Goal: Task Accomplishment & Management: Use online tool/utility

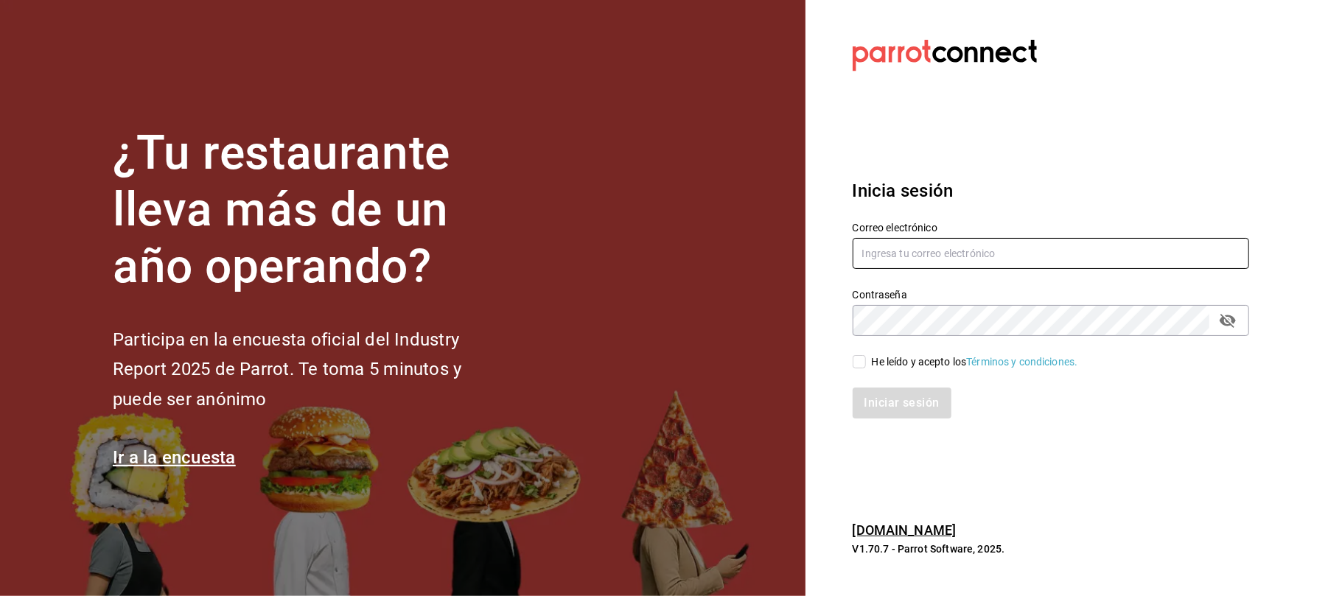
type input "karzzini.rg@karzo.mx"
click at [849, 361] on div "He leído y acepto los Términos y condiciones." at bounding box center [1042, 353] width 414 height 34
click at [863, 366] on input "He leído y acepto los Términos y condiciones." at bounding box center [858, 361] width 13 height 13
checkbox input "true"
click at [922, 404] on button "Iniciar sesión" at bounding box center [902, 403] width 100 height 31
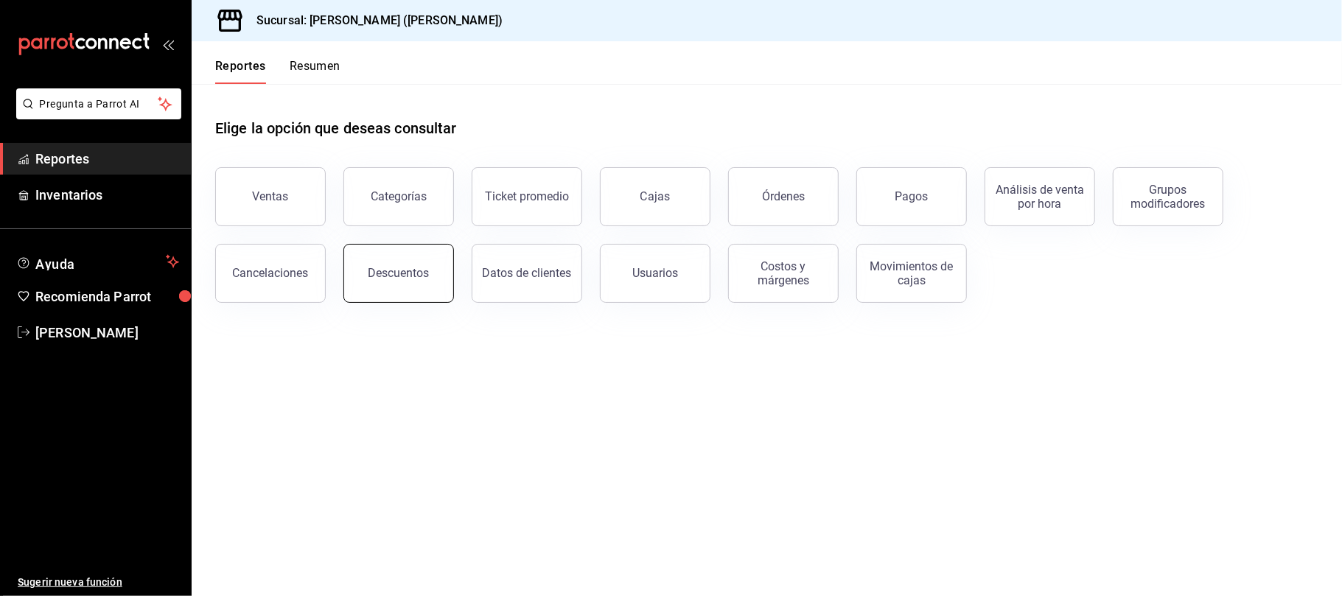
click at [393, 261] on button "Descuentos" at bounding box center [398, 273] width 111 height 59
click at [393, 261] on html "Pregunta a Parrot AI Reportes Inventarios Ayuda Recomienda Parrot Catalina Eliz…" at bounding box center [671, 298] width 1342 height 596
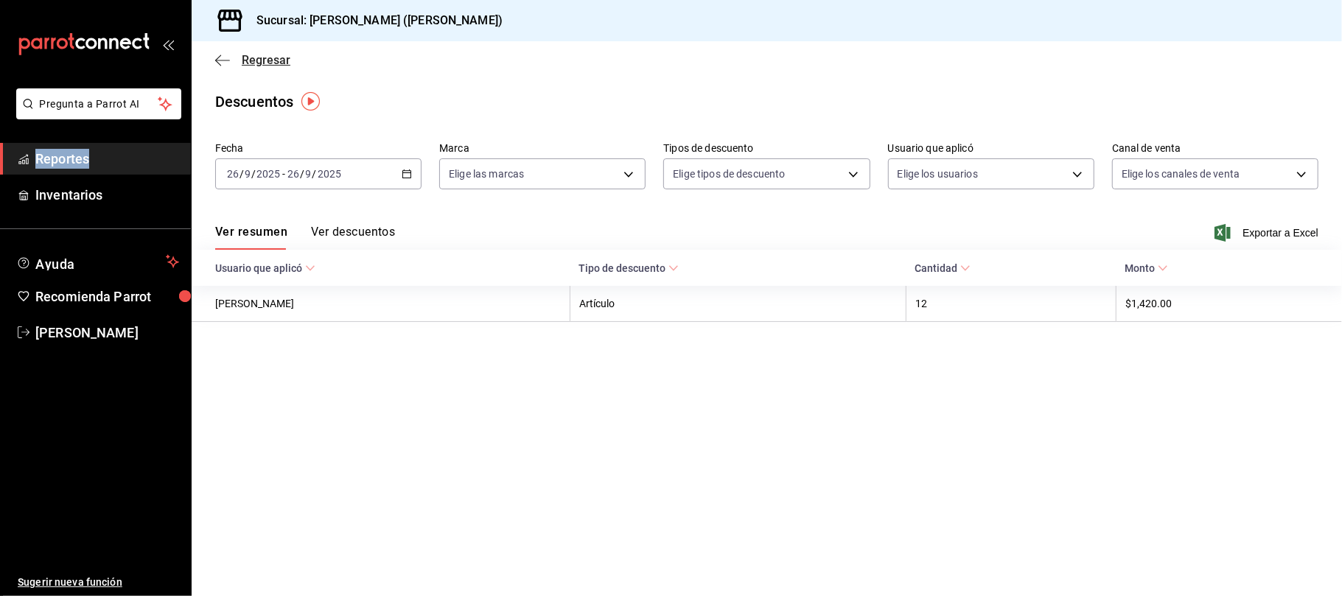
click at [278, 62] on span "Regresar" at bounding box center [266, 60] width 49 height 14
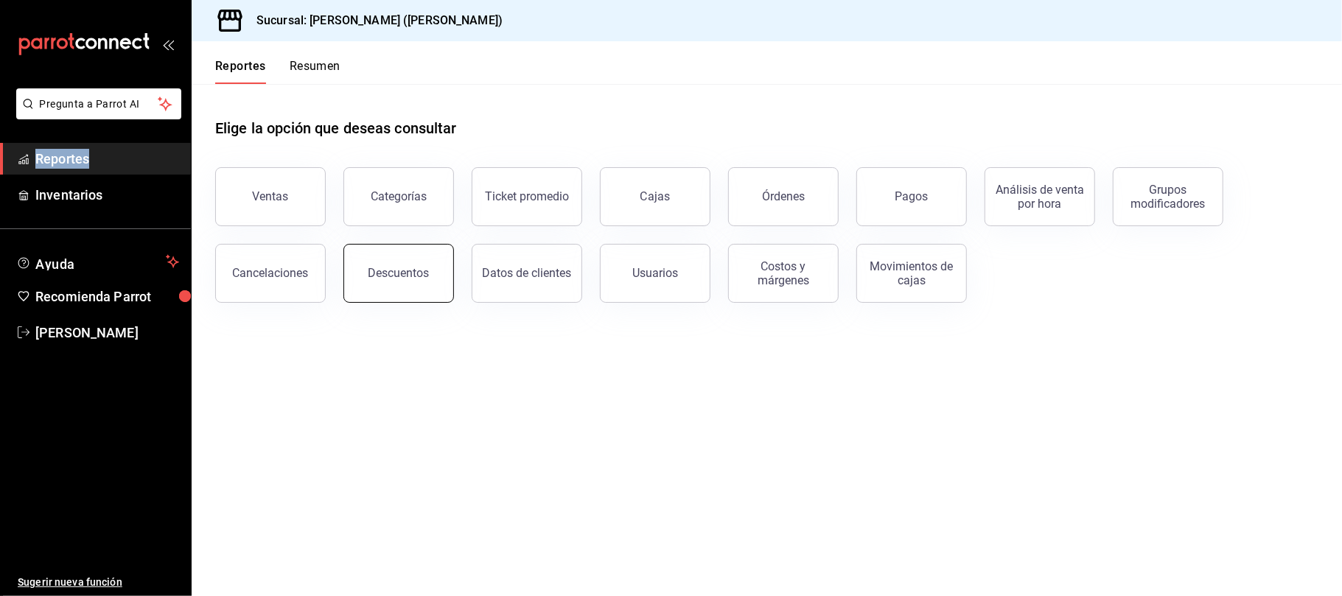
click at [385, 265] on button "Descuentos" at bounding box center [398, 273] width 111 height 59
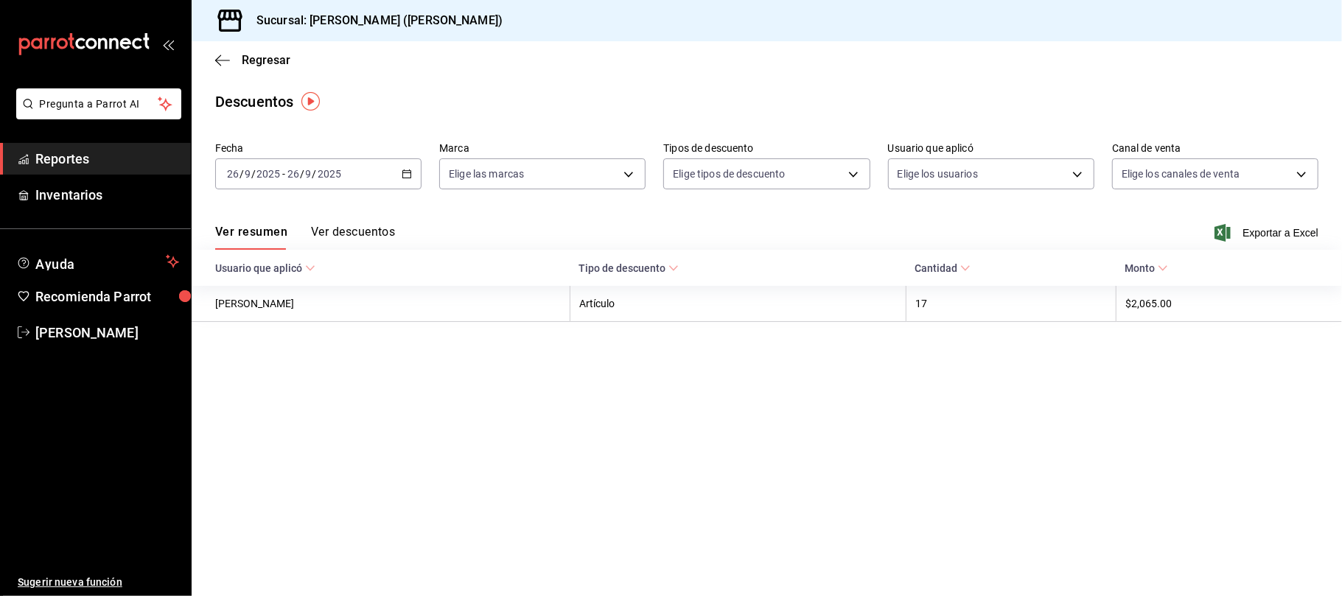
click at [363, 172] on div "2025-09-26 26 / 9 / 2025 - 2025-09-26 26 / 9 / 2025" at bounding box center [318, 173] width 206 height 31
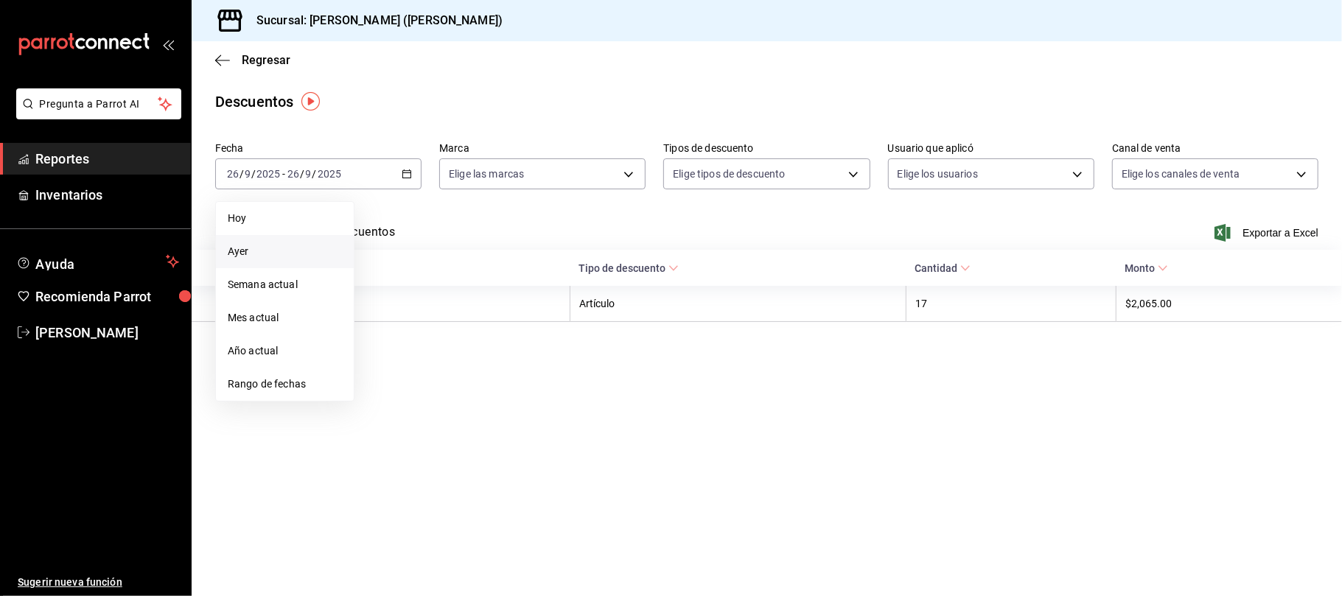
click at [305, 244] on span "Ayer" at bounding box center [285, 251] width 114 height 15
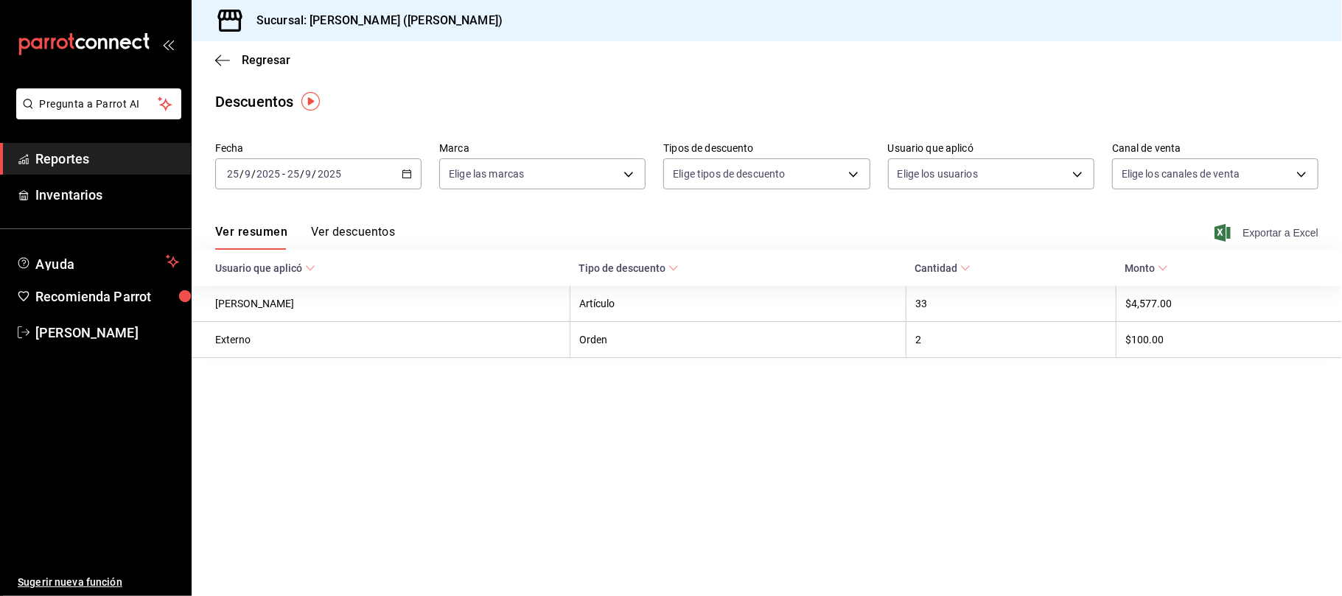
click at [1245, 231] on span "Exportar a Excel" at bounding box center [1267, 233] width 101 height 18
click at [276, 51] on div "Regresar" at bounding box center [767, 60] width 1150 height 38
click at [276, 57] on span "Regresar" at bounding box center [266, 60] width 49 height 14
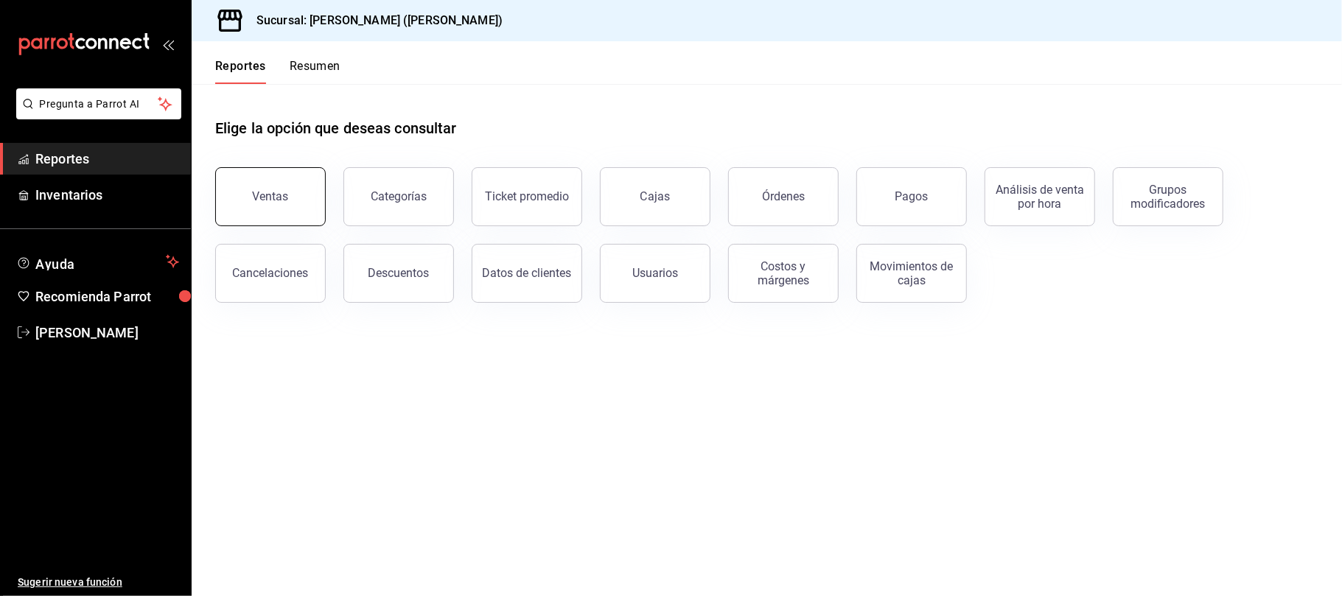
click at [256, 174] on button "Ventas" at bounding box center [270, 196] width 111 height 59
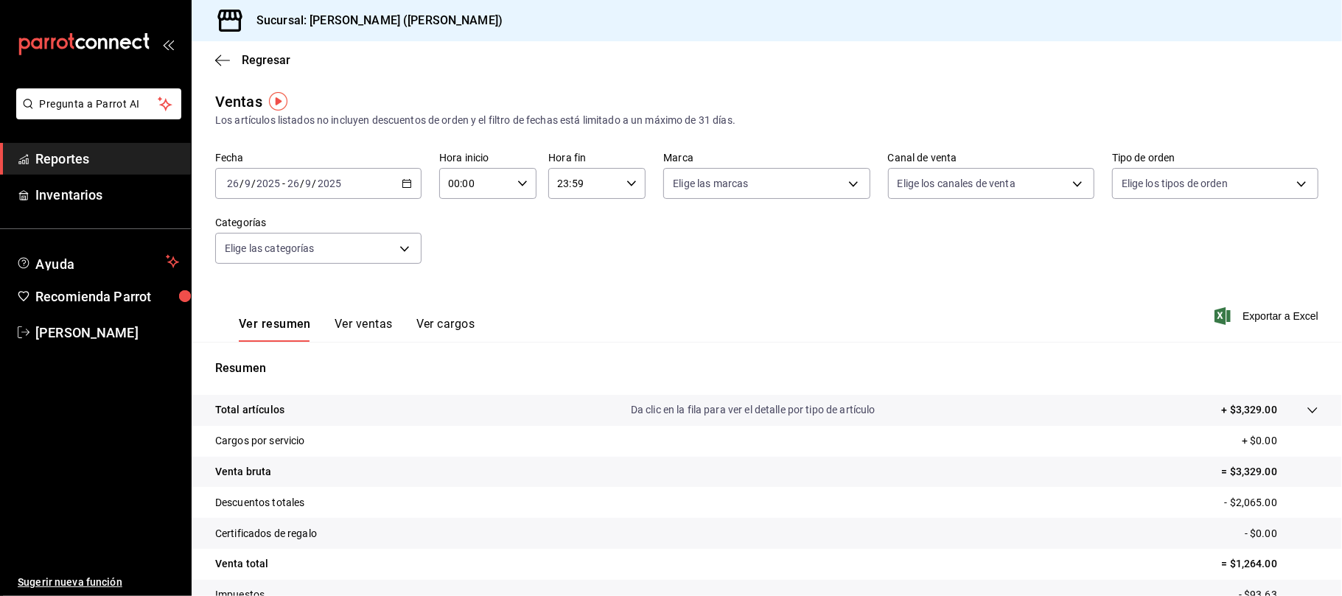
click at [384, 181] on div "2025-09-26 26 / 9 / 2025 - 2025-09-26 26 / 9 / 2025" at bounding box center [318, 183] width 206 height 31
click at [292, 268] on span "Ayer" at bounding box center [285, 260] width 114 height 15
click at [936, 178] on body "Pregunta a Parrot AI Reportes Inventarios Ayuda Recomienda Parrot Catalina Eliz…" at bounding box center [671, 298] width 1342 height 596
click at [979, 189] on body "Pregunta a Parrot AI Reportes Inventarios Ayuda Recomienda Parrot Catalina Eliz…" at bounding box center [671, 298] width 1342 height 596
click at [972, 328] on span "Uber Eats" at bounding box center [997, 322] width 156 height 15
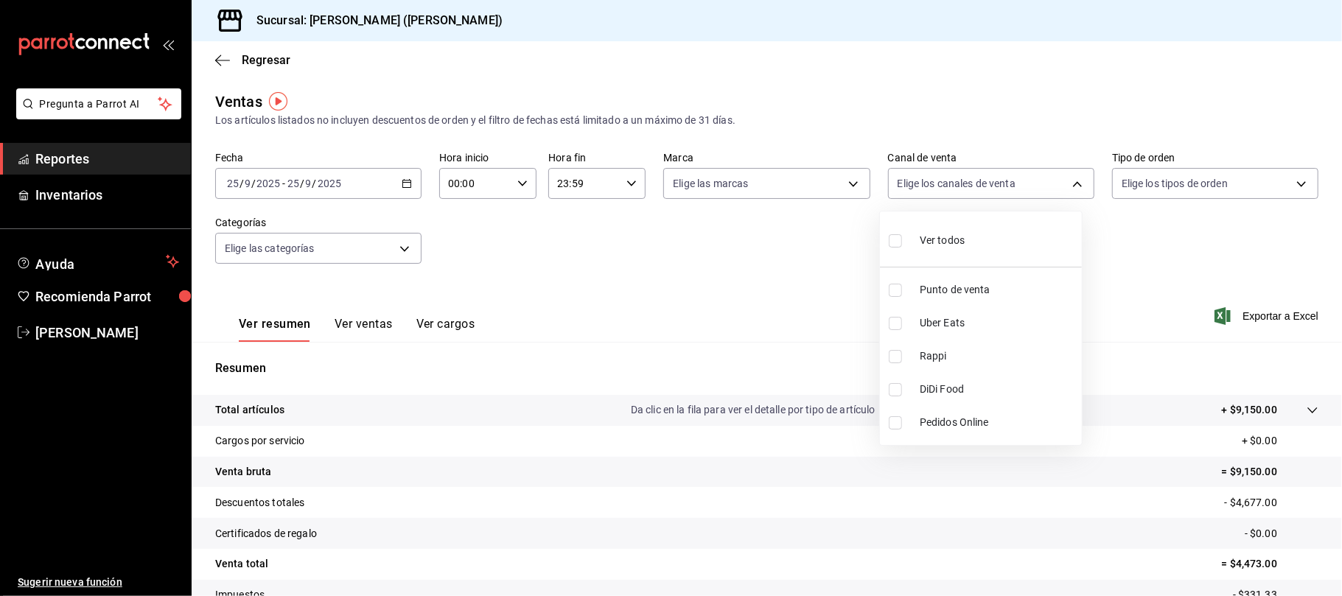
type input "UBER_EATS"
checkbox input "true"
click at [958, 369] on li "Rappi" at bounding box center [981, 356] width 202 height 33
type input "UBER_EATS,RAPPI"
checkbox input "true"
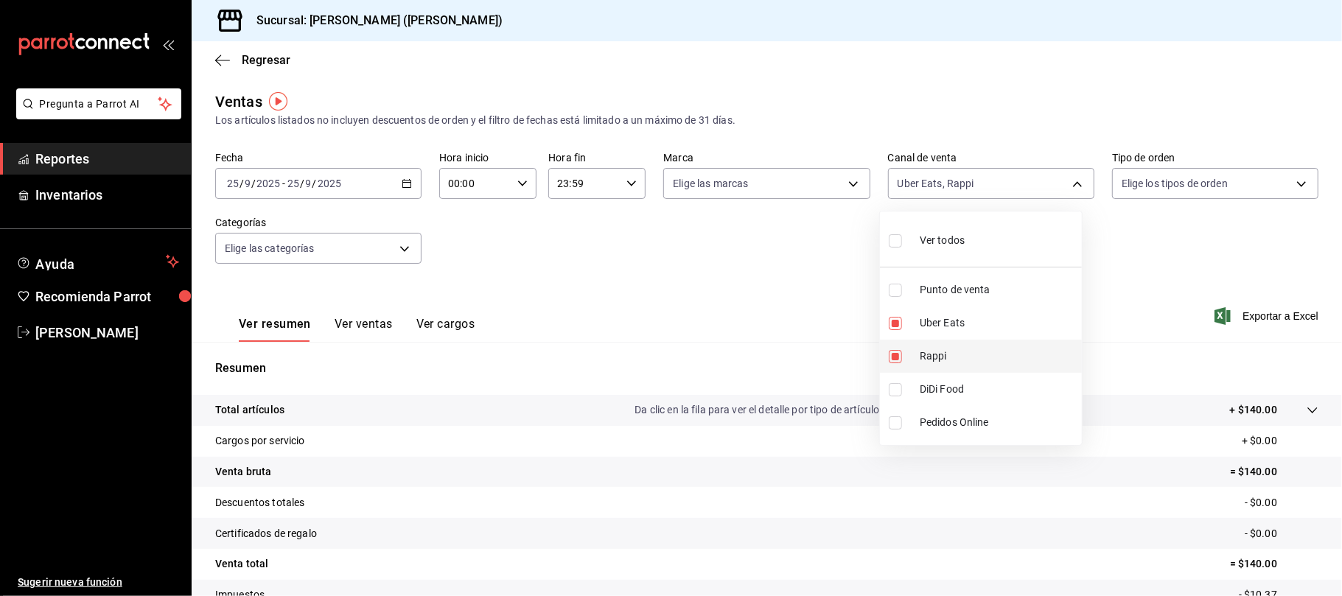
click at [952, 357] on span "Rappi" at bounding box center [997, 355] width 156 height 15
type input "UBER_EATS"
checkbox input "false"
click at [938, 390] on span "DiDi Food" at bounding box center [997, 389] width 156 height 15
type input "UBER_EATS,DIDI_FOOD"
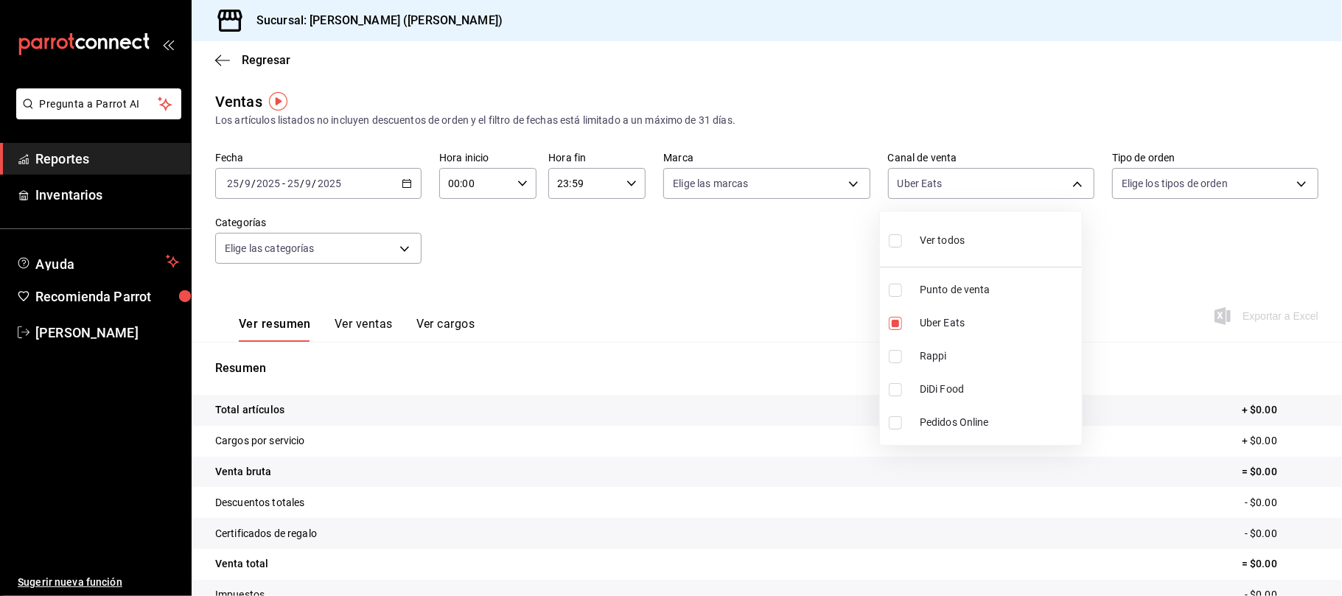
checkbox input "true"
click at [278, 57] on div at bounding box center [671, 298] width 1342 height 596
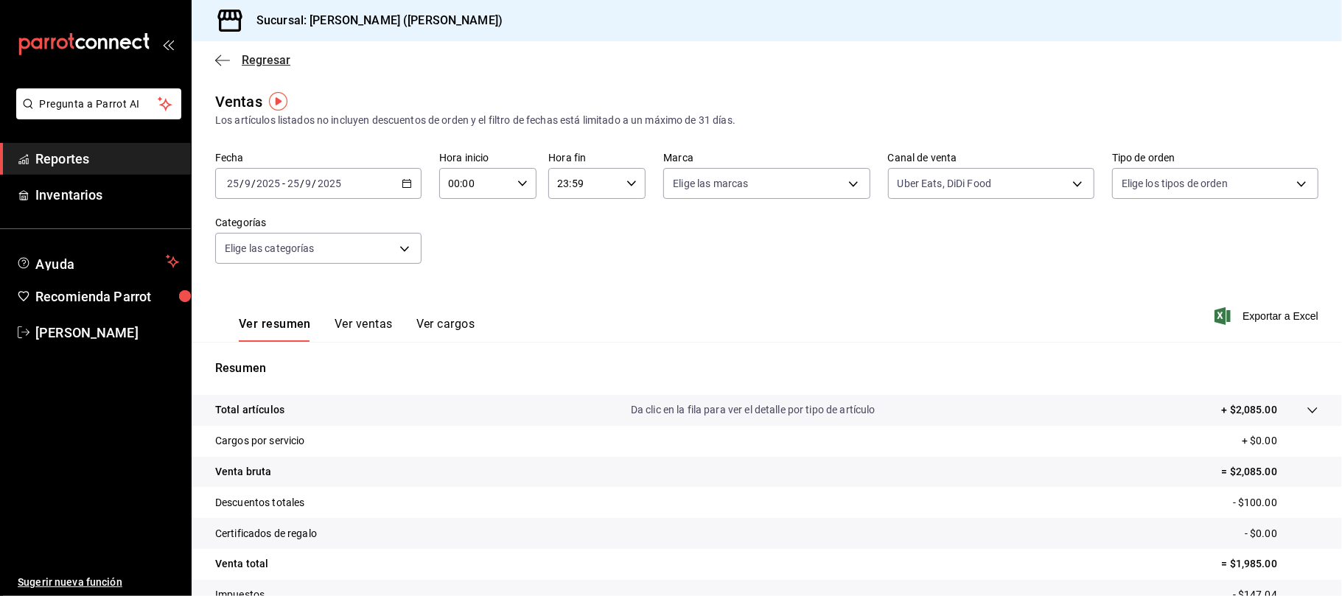
click at [281, 59] on span "Regresar" at bounding box center [266, 60] width 49 height 14
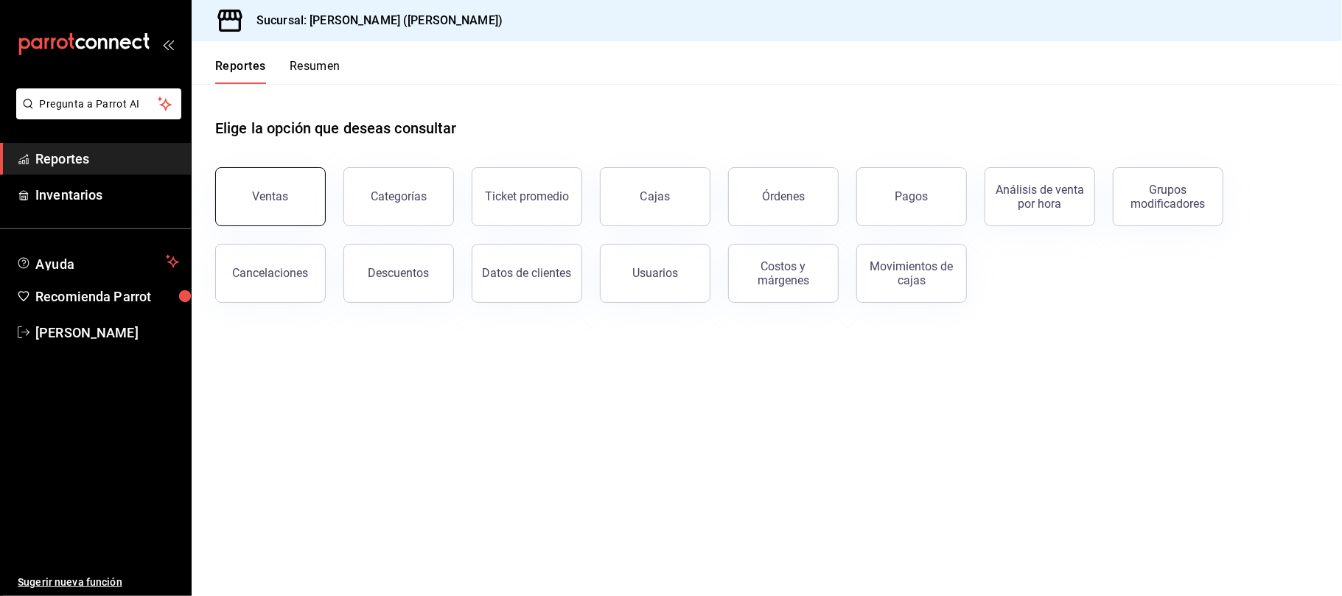
click at [313, 189] on button "Ventas" at bounding box center [270, 196] width 111 height 59
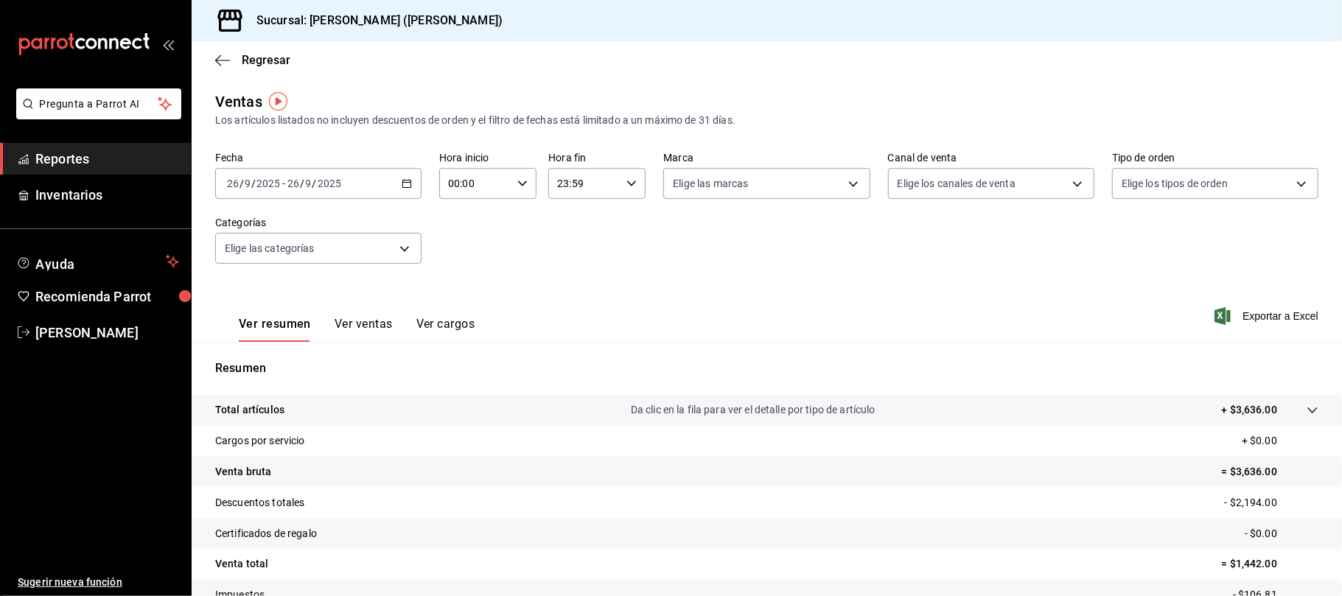
click at [383, 178] on div "2025-09-26 26 / 9 / 2025 - 2025-09-26 26 / 9 / 2025" at bounding box center [318, 183] width 206 height 31
click at [301, 255] on span "Ayer" at bounding box center [285, 260] width 114 height 15
click at [932, 172] on body "Pregunta a Parrot AI Reportes Inventarios Ayuda Recomienda Parrot Catalina Eliz…" at bounding box center [671, 298] width 1342 height 596
click at [973, 317] on span "Uber Eats" at bounding box center [997, 322] width 156 height 15
type input "UBER_EATS"
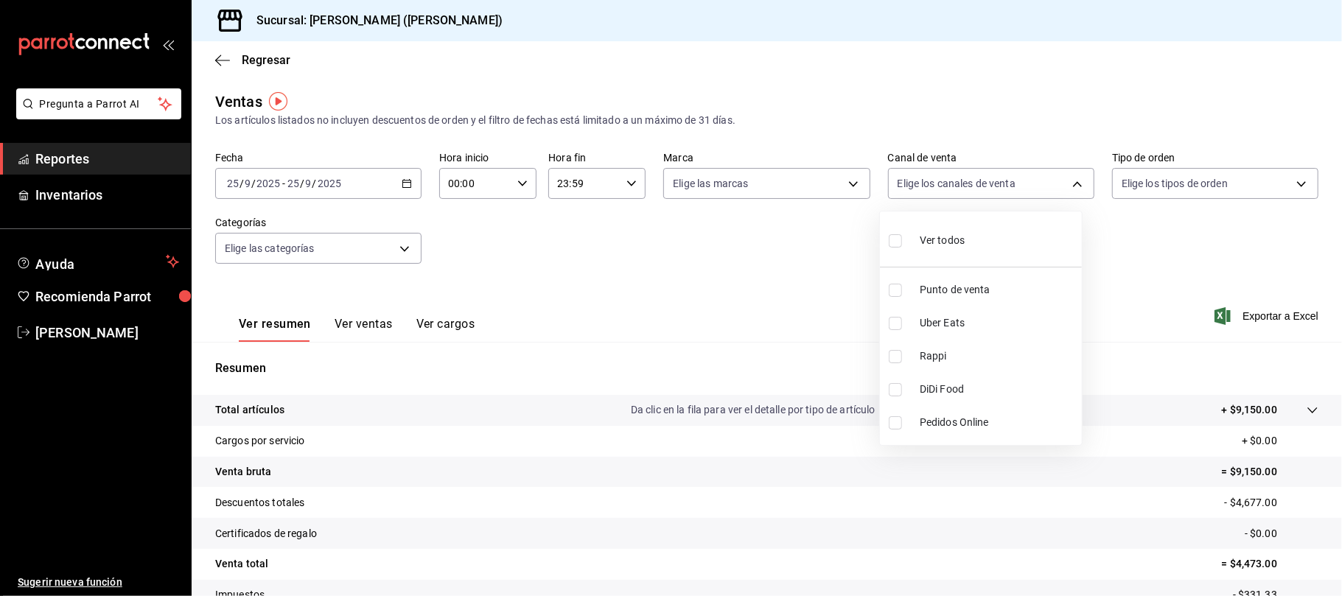
checkbox input "true"
click at [961, 360] on span "Rappi" at bounding box center [997, 355] width 156 height 15
type input "UBER_EATS,RAPPI"
checkbox input "true"
click at [956, 387] on span "DiDi Food" at bounding box center [997, 389] width 156 height 15
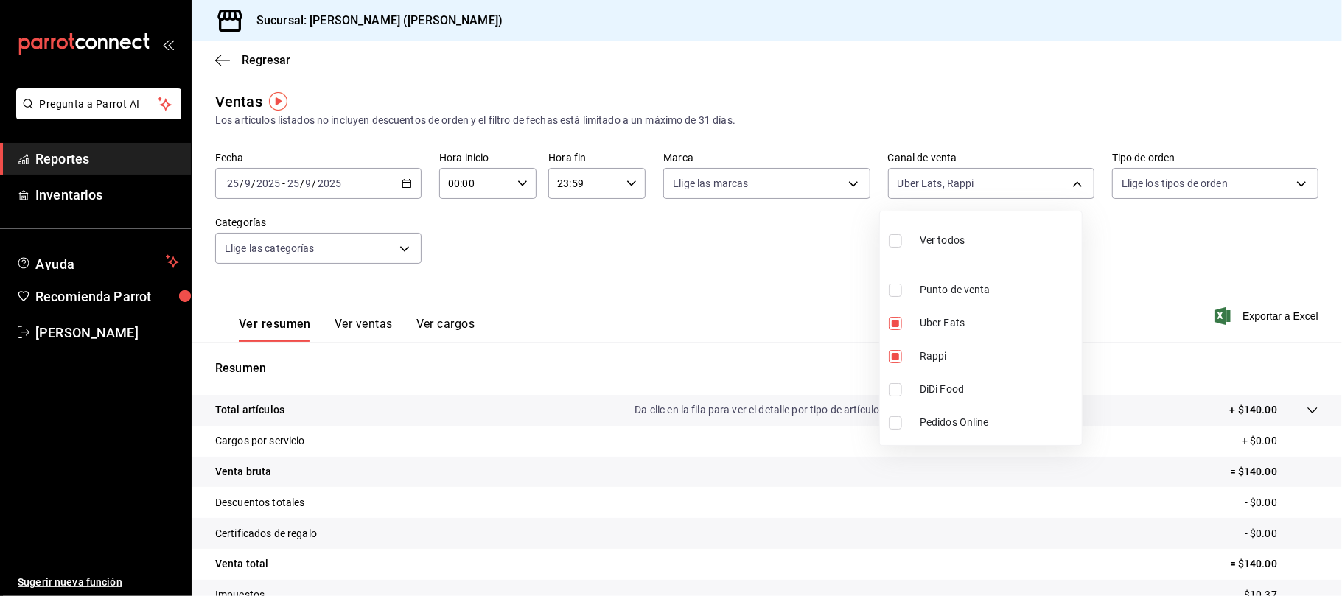
type input "UBER_EATS,RAPPI,DIDI_FOOD"
checkbox input "true"
click at [714, 287] on div at bounding box center [671, 298] width 1342 height 596
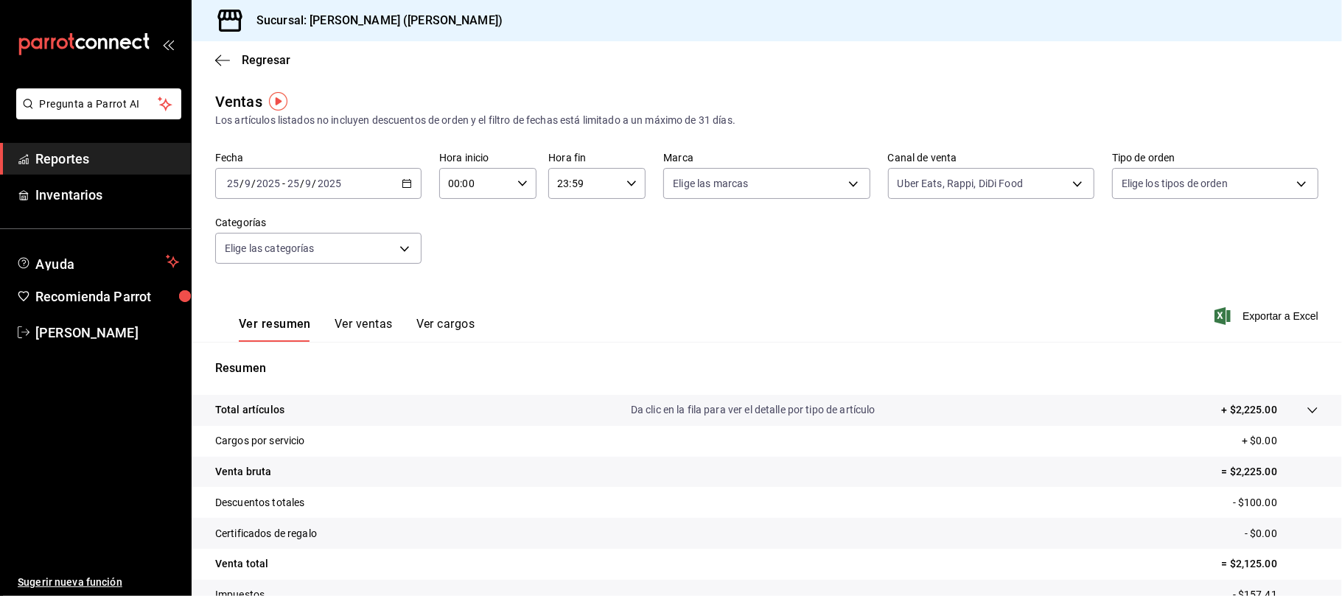
click at [380, 317] on button "Ver ventas" at bounding box center [363, 329] width 58 height 25
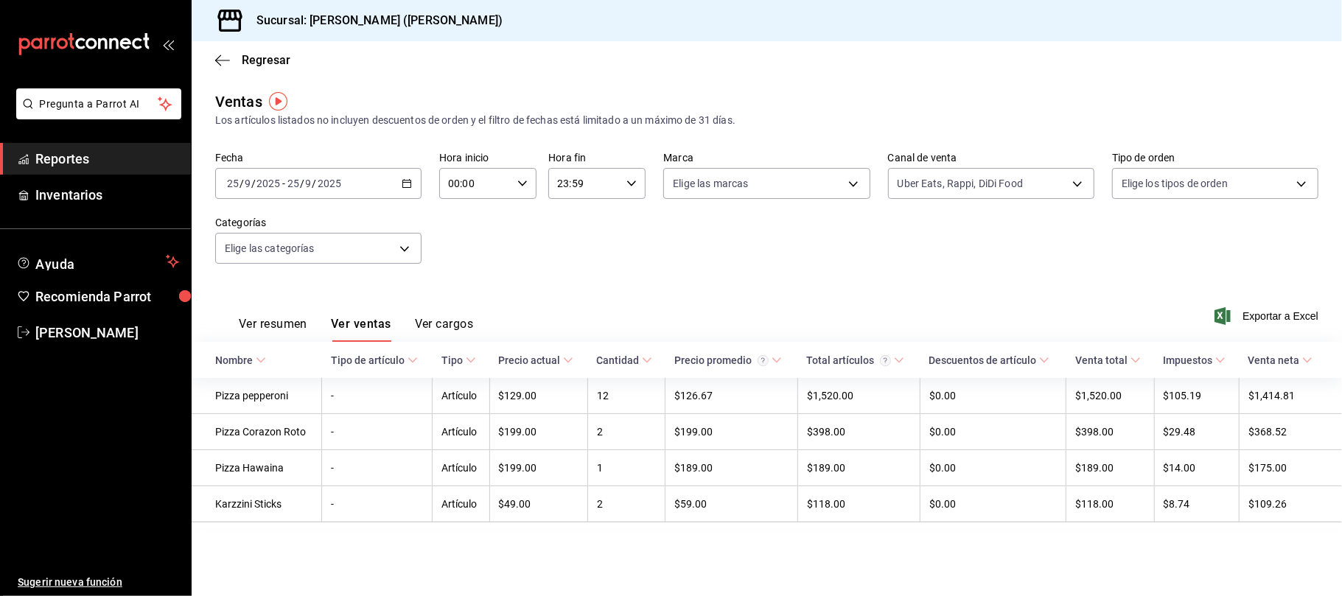
click at [292, 324] on button "Ver resumen" at bounding box center [273, 329] width 69 height 25
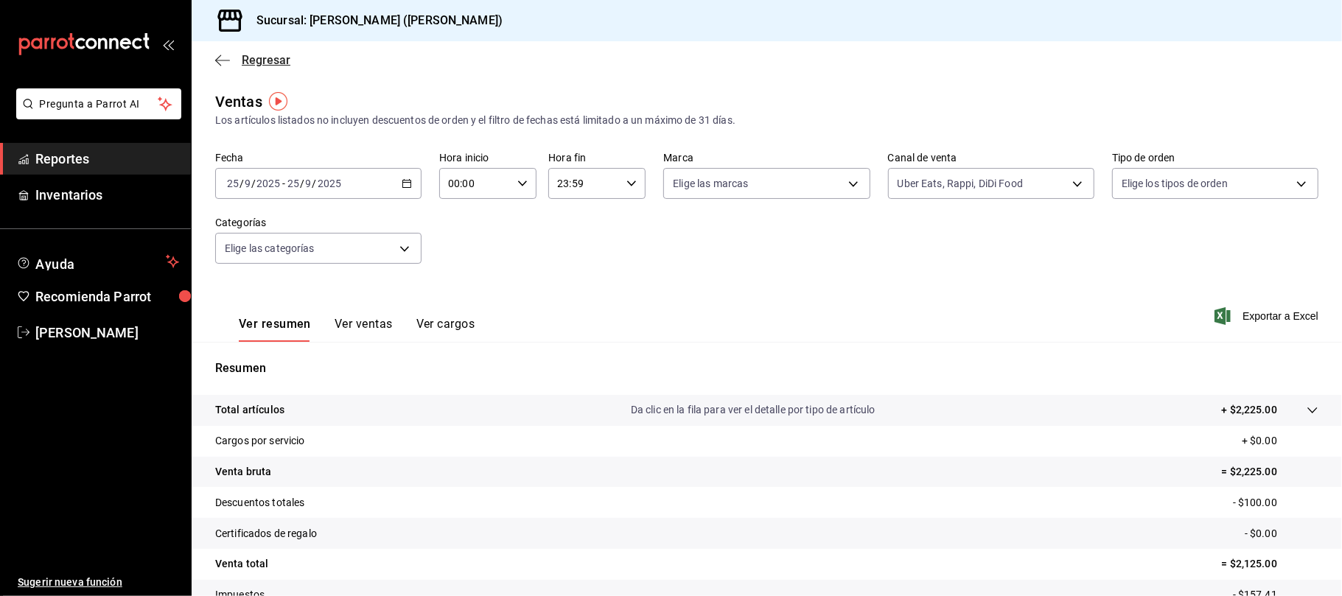
click at [276, 57] on span "Regresar" at bounding box center [266, 60] width 49 height 14
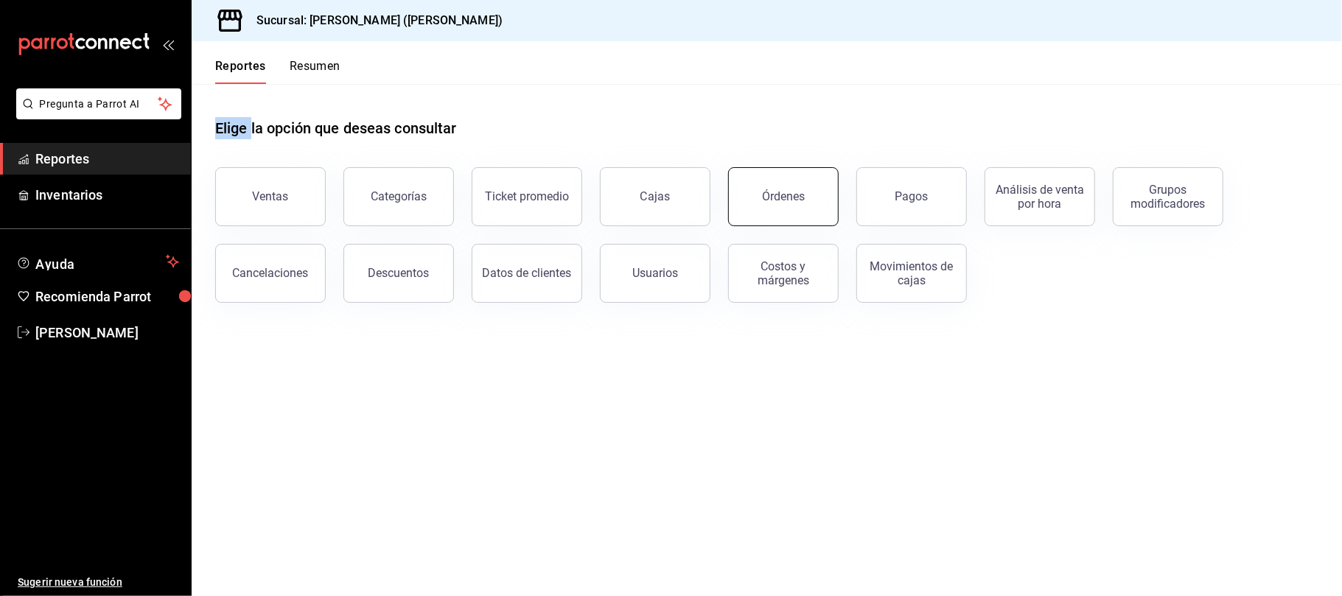
click at [797, 186] on button "Órdenes" at bounding box center [783, 196] width 111 height 59
click at [797, 186] on html "Pregunta a Parrot AI Reportes Inventarios Ayuda Recomienda Parrot Catalina Eliz…" at bounding box center [671, 298] width 1342 height 596
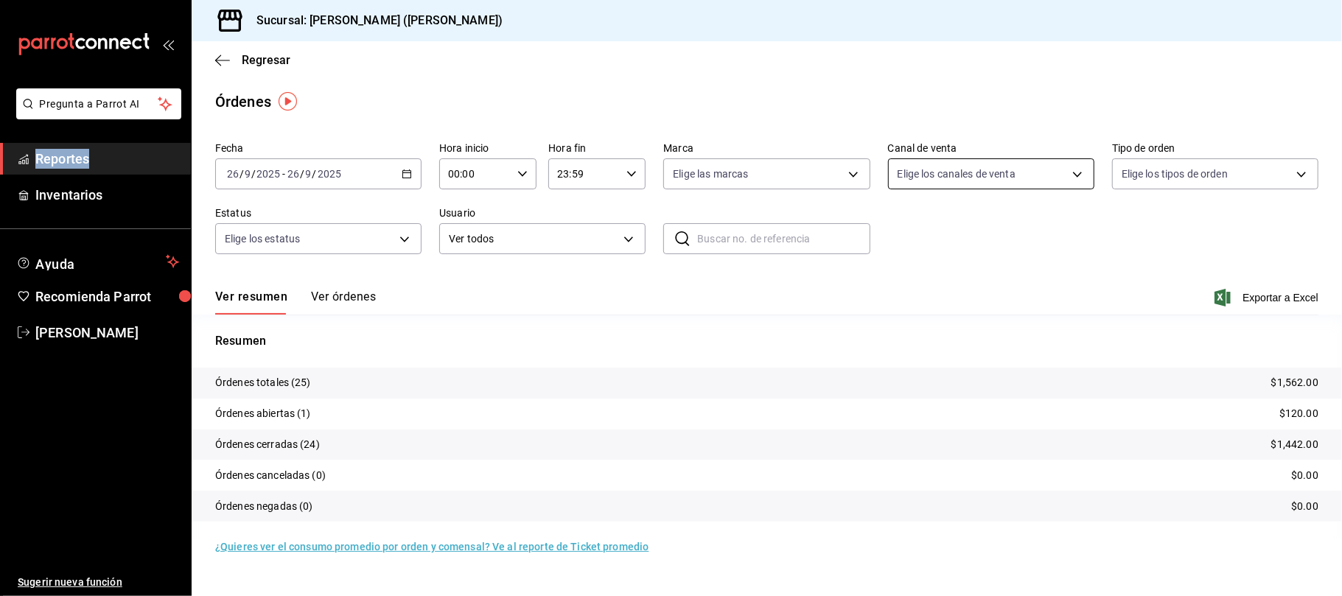
click at [967, 166] on body "Pregunta a Parrot AI Reportes Inventarios Ayuda Recomienda Parrot Catalina Eliz…" at bounding box center [671, 298] width 1342 height 596
click at [378, 171] on div at bounding box center [671, 298] width 1342 height 596
click at [377, 172] on div "2025-09-26 26 / 9 / 2025 - 2025-09-26 26 / 9 / 2025" at bounding box center [318, 173] width 206 height 31
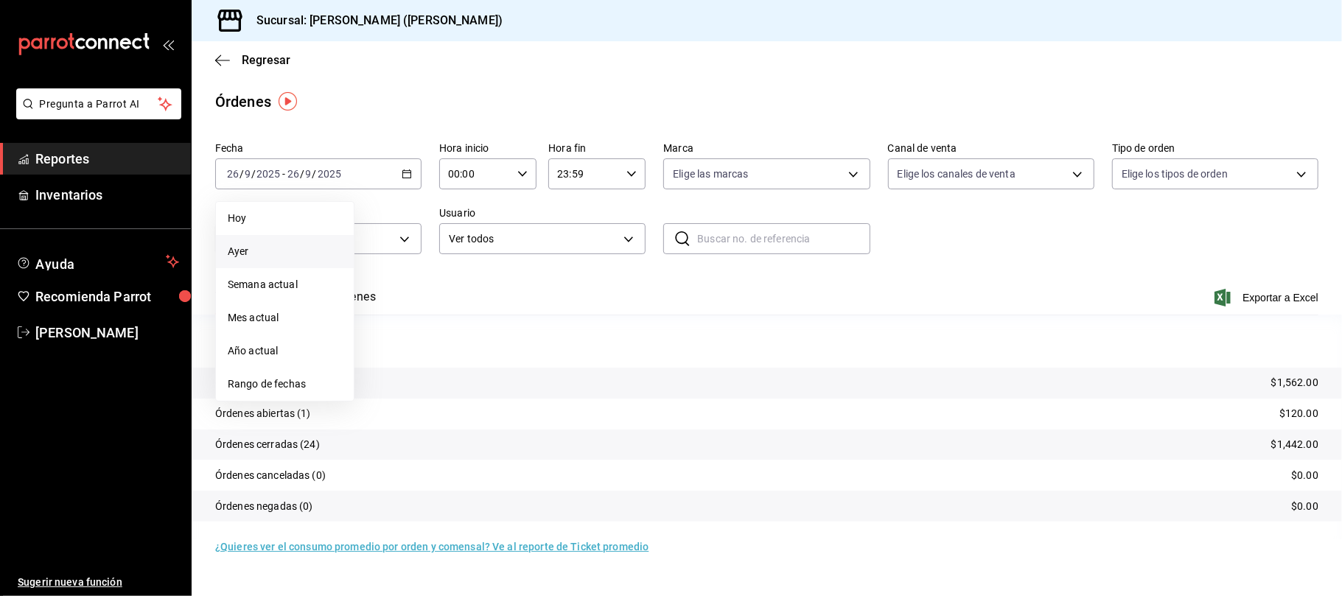
click at [284, 244] on span "Ayer" at bounding box center [285, 251] width 114 height 15
click at [1286, 295] on span "Exportar a Excel" at bounding box center [1267, 298] width 101 height 18
click at [1286, 295] on div "Exportar a Excel" at bounding box center [1267, 298] width 101 height 18
click at [268, 60] on span "Regresar" at bounding box center [266, 60] width 49 height 14
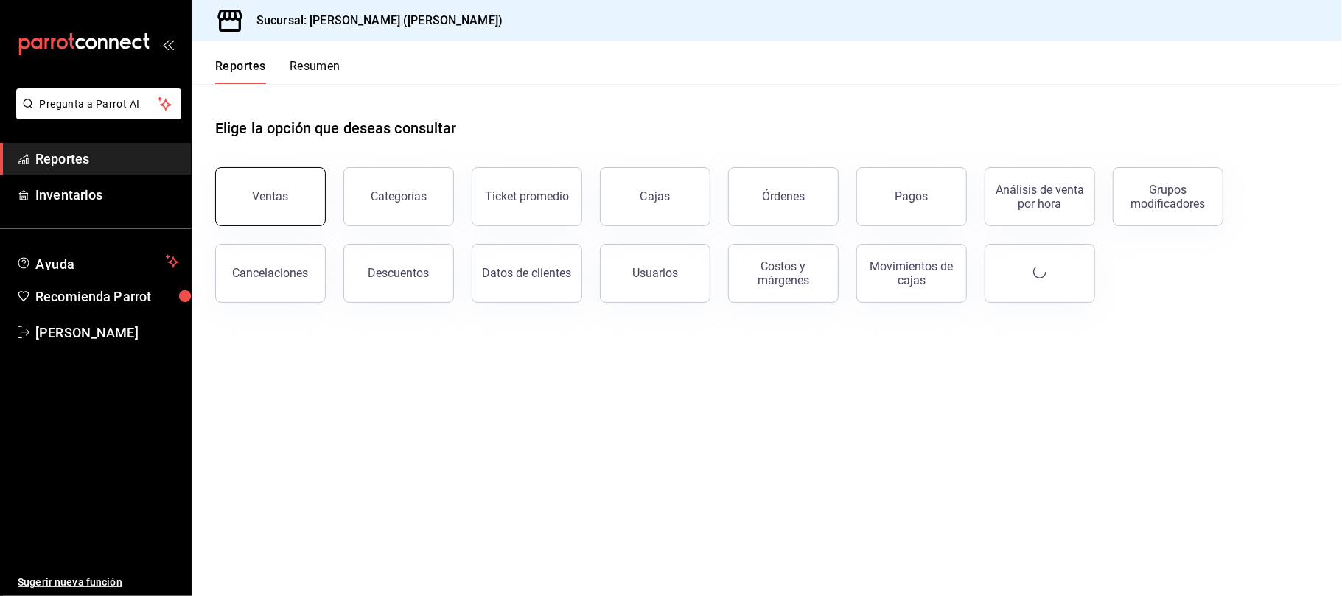
click at [295, 172] on button "Ventas" at bounding box center [270, 196] width 111 height 59
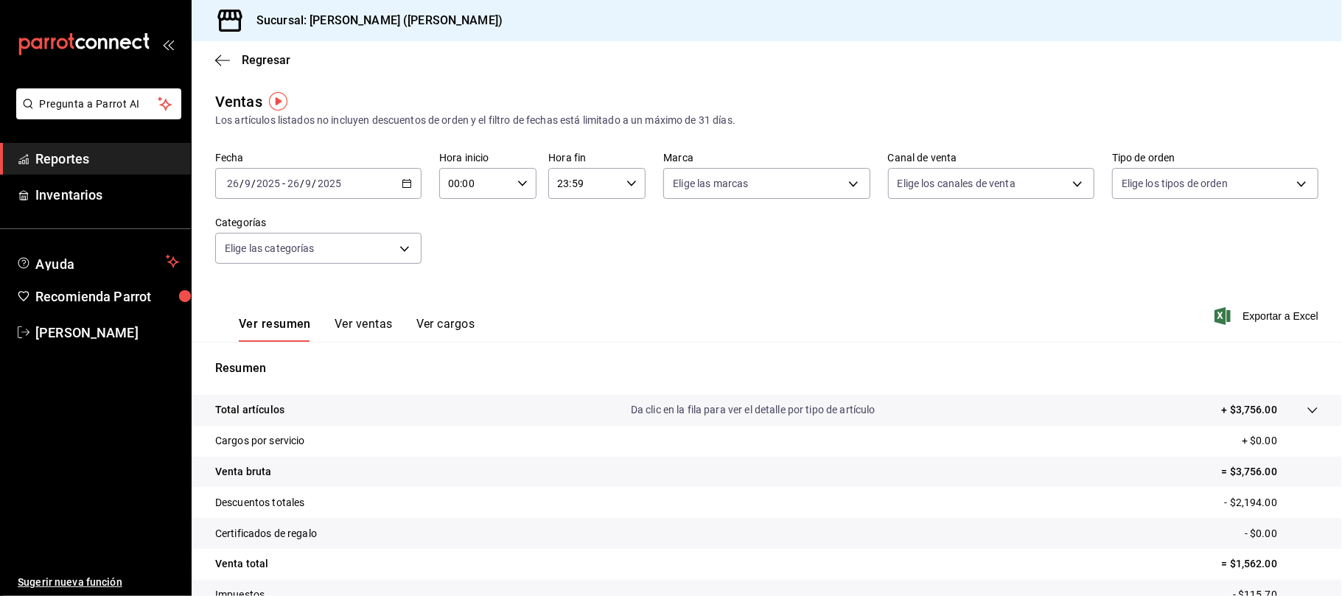
click at [372, 189] on div "2025-09-26 26 / 9 / 2025 - 2025-09-26 26 / 9 / 2025" at bounding box center [318, 183] width 206 height 31
click at [278, 256] on span "Ayer" at bounding box center [285, 260] width 114 height 15
click at [1000, 186] on body "Pregunta a Parrot AI Reportes Inventarios Ayuda Recomienda Parrot Catalina Eliz…" at bounding box center [671, 298] width 1342 height 596
click at [999, 328] on span "Uber Eats" at bounding box center [997, 322] width 156 height 15
type input "UBER_EATS"
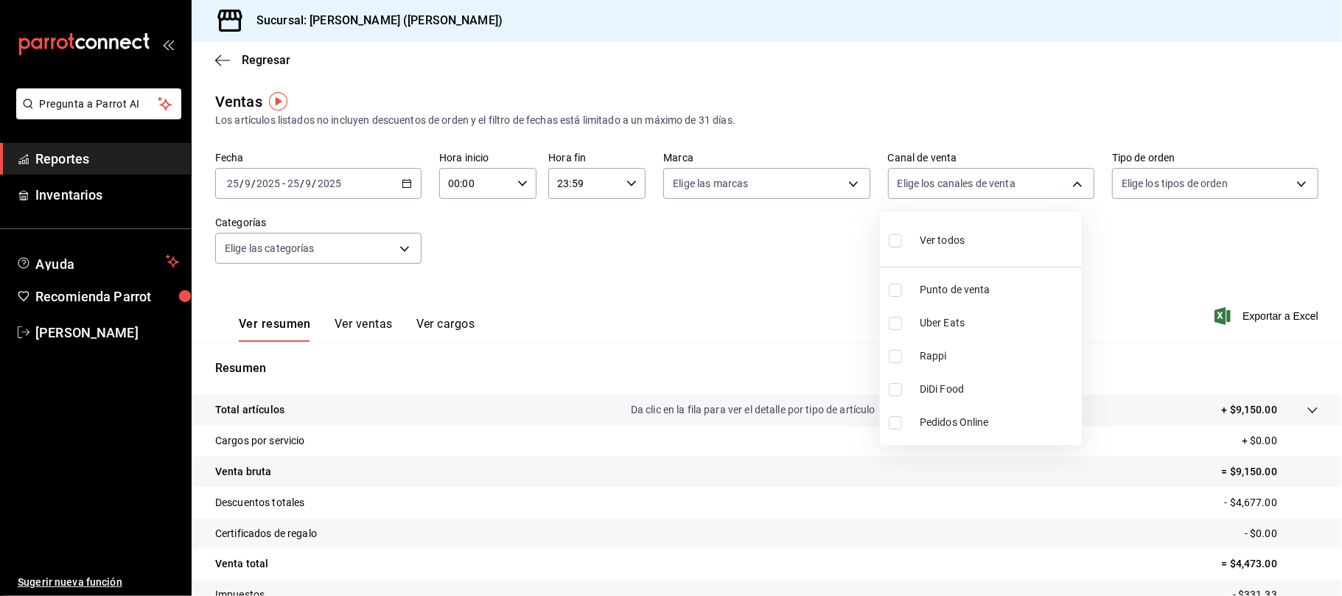
checkbox input "true"
click at [968, 360] on span "Rappi" at bounding box center [997, 355] width 156 height 15
type input "UBER_EATS,RAPPI"
checkbox input "true"
click at [970, 387] on span "DiDi Food" at bounding box center [997, 389] width 156 height 15
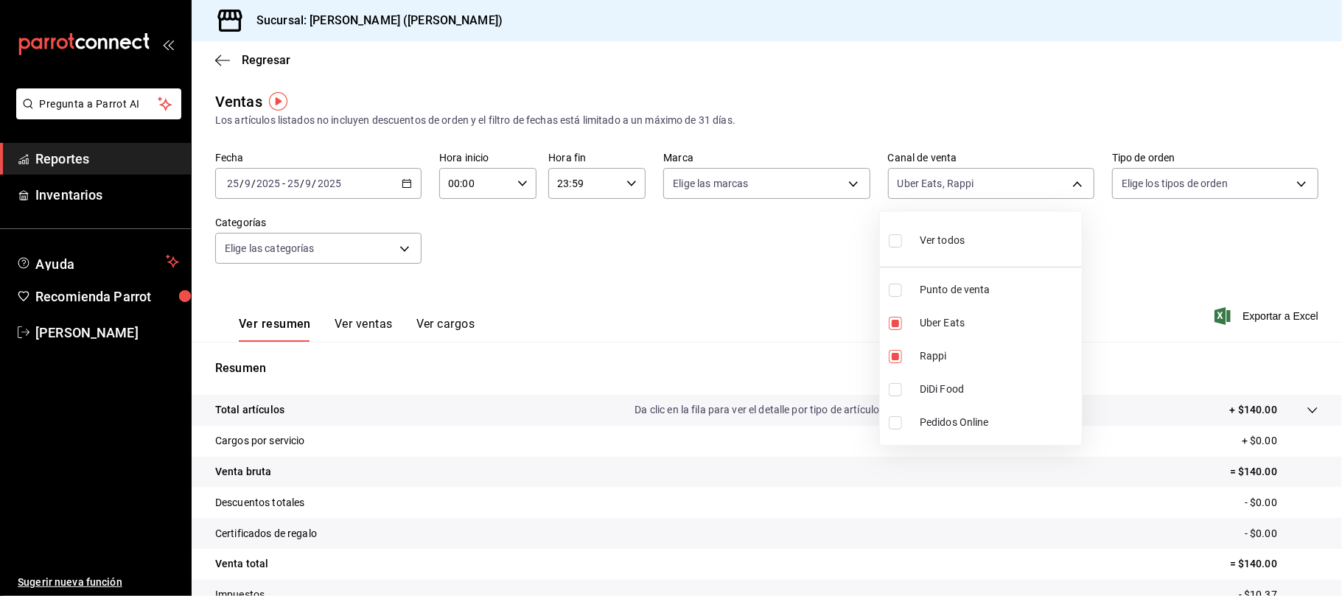
type input "UBER_EATS,RAPPI,DIDI_FOOD"
checkbox input "true"
click at [969, 385] on span "DiDi Food" at bounding box center [997, 389] width 156 height 15
type input "UBER_EATS,RAPPI"
checkbox input "false"
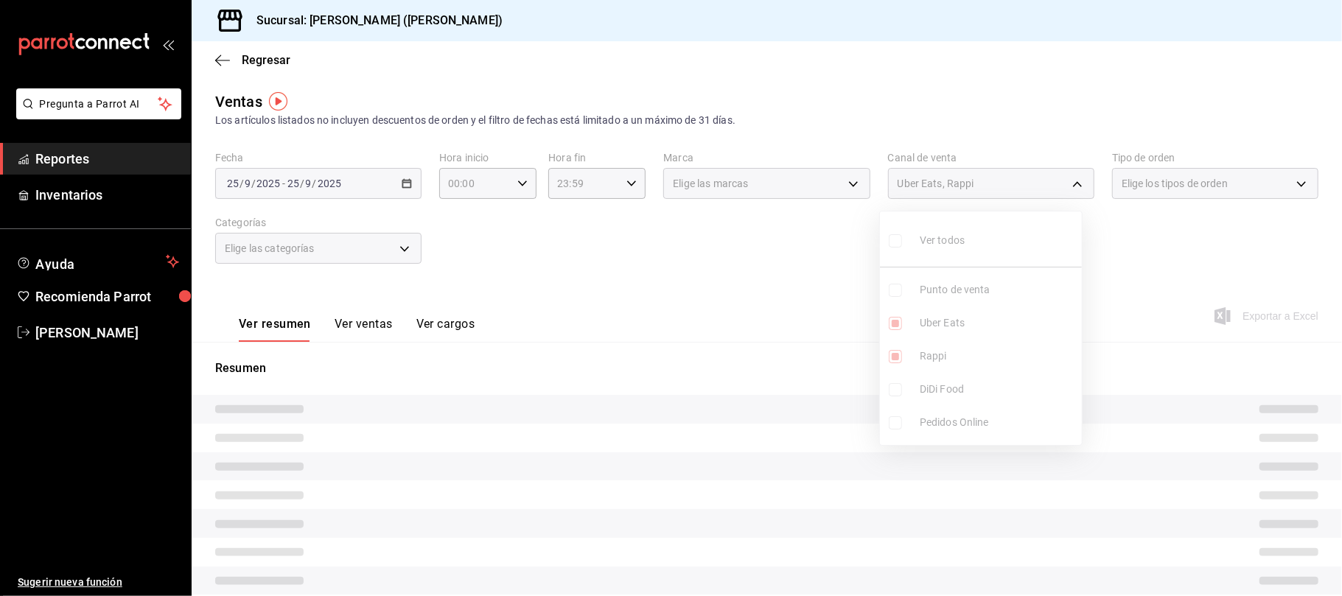
click at [959, 355] on span "Rappi" at bounding box center [997, 355] width 156 height 15
type input "UBER_EATS,RAPPI"
checkbox input "true"
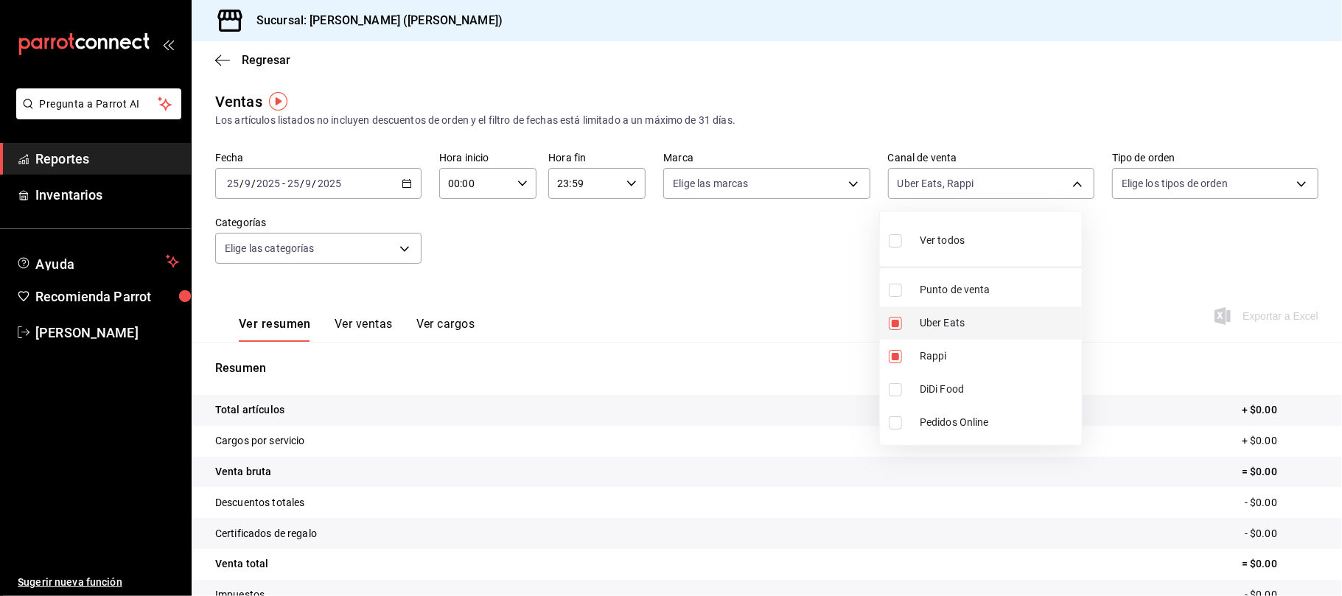
click at [964, 332] on li "Uber Eats" at bounding box center [981, 322] width 202 height 33
type input "RAPPI"
checkbox input "false"
click at [956, 339] on li "Uber Eats" at bounding box center [981, 322] width 202 height 33
type input "RAPPI,UBER_EATS"
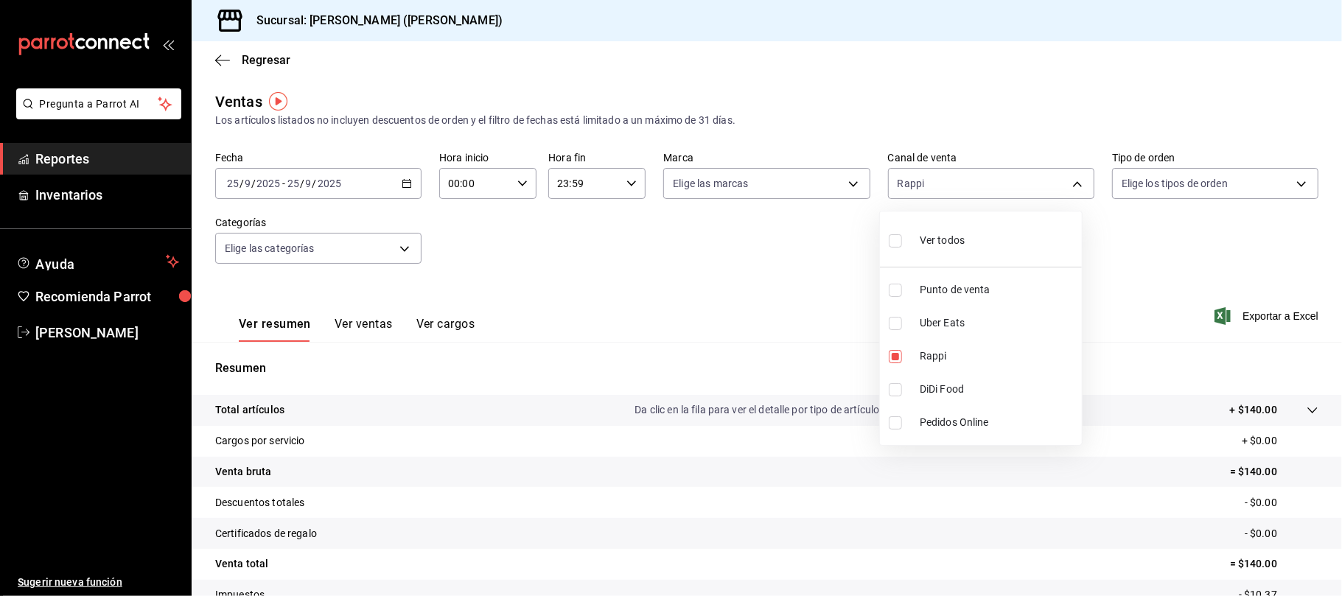
checkbox input "true"
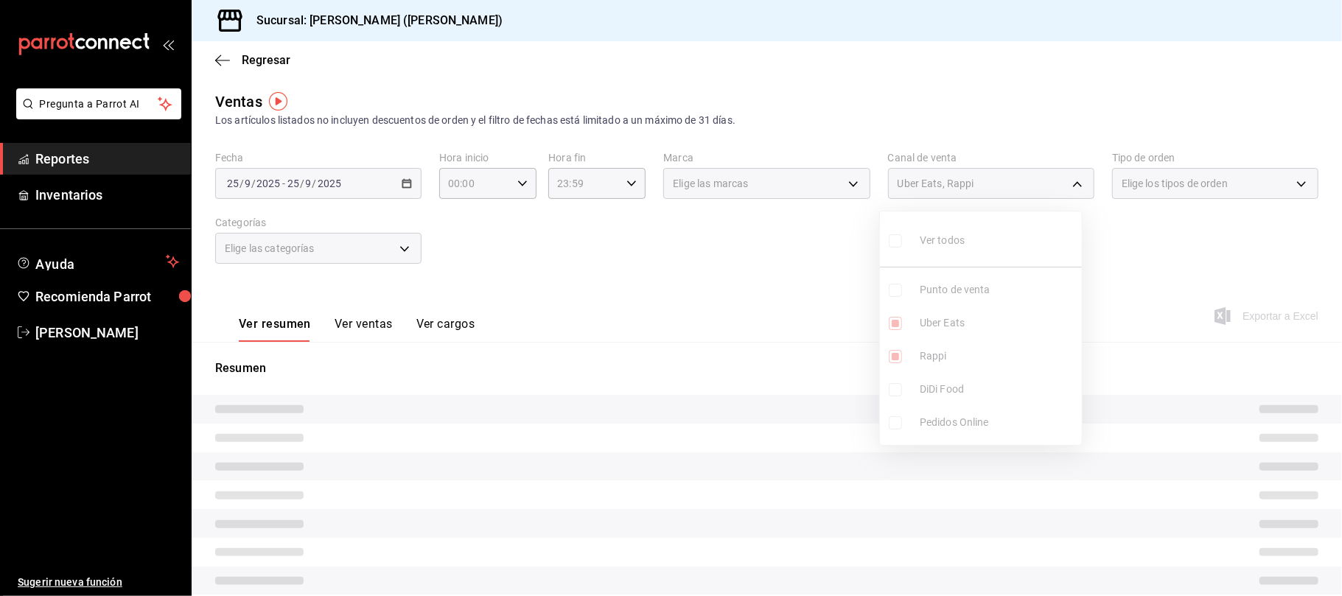
click at [953, 351] on span "Rappi" at bounding box center [997, 355] width 156 height 15
type input "UBER_EATS"
checkbox input "false"
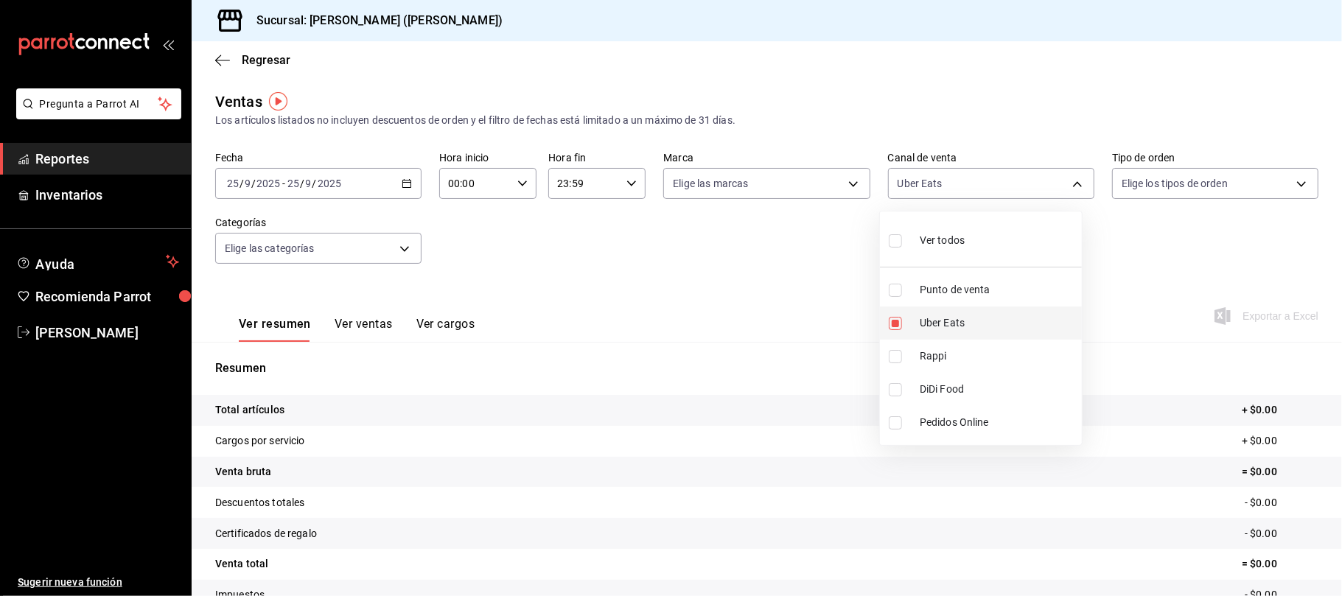
click at [965, 319] on span "Uber Eats" at bounding box center [997, 322] width 156 height 15
checkbox input "false"
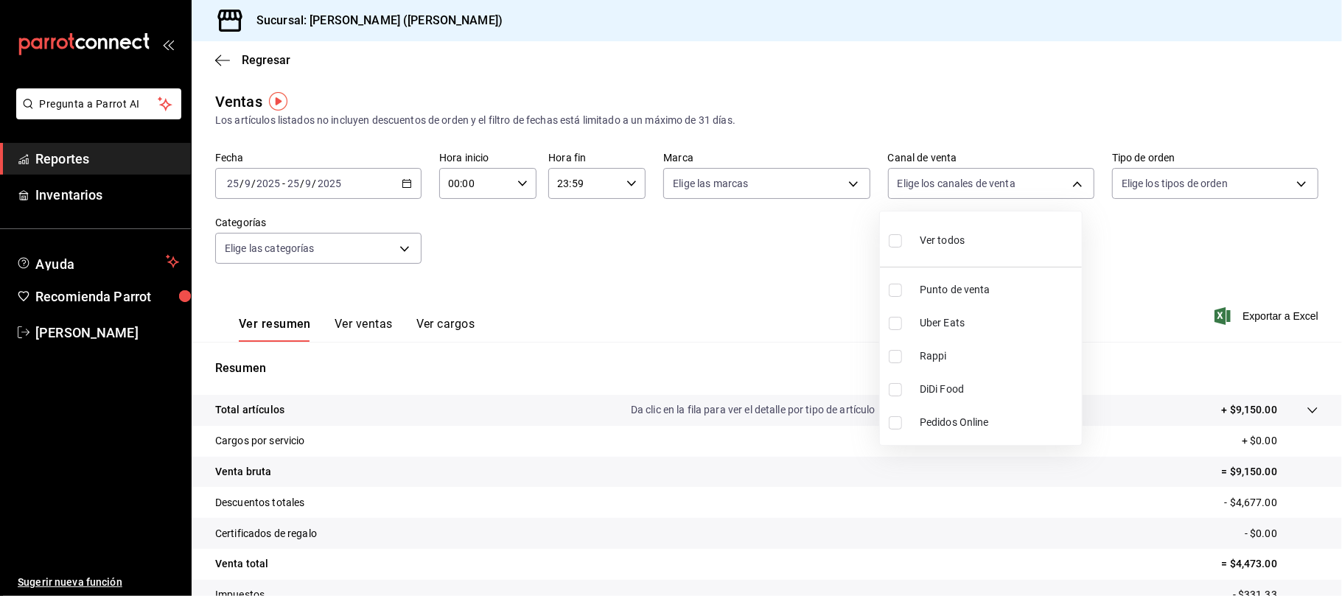
click at [978, 295] on span "Punto de venta" at bounding box center [997, 289] width 156 height 15
type input "PARROT"
checkbox input "true"
click at [755, 309] on div at bounding box center [671, 298] width 1342 height 596
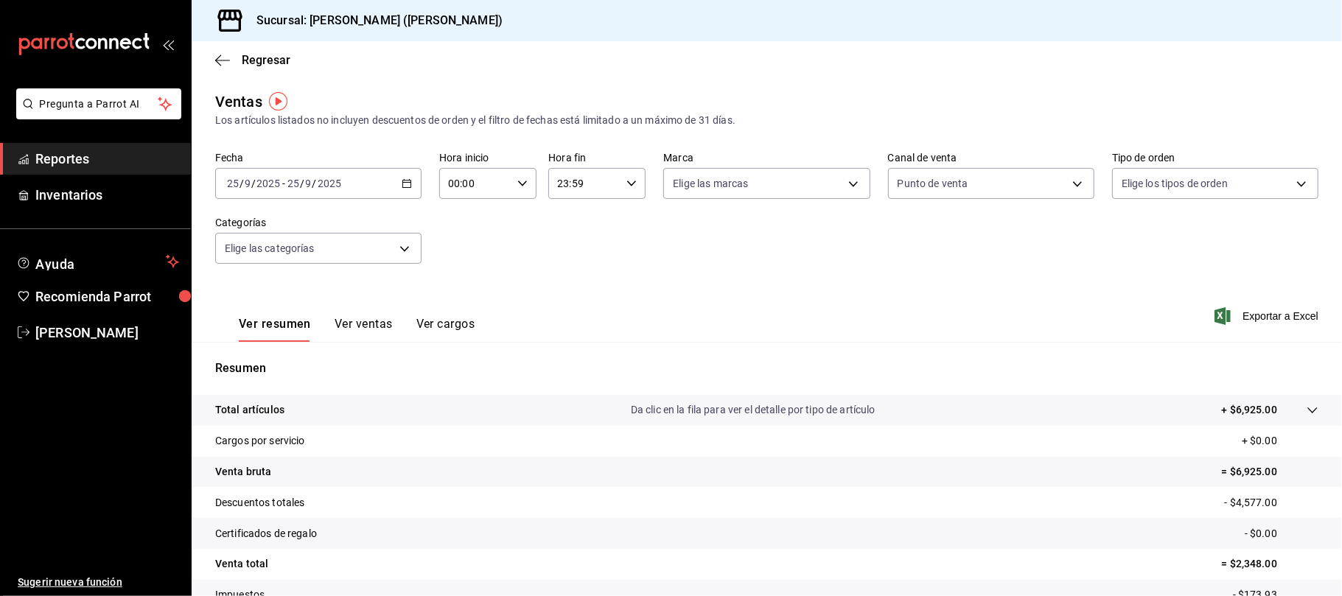
click at [357, 326] on button "Ver ventas" at bounding box center [363, 329] width 58 height 25
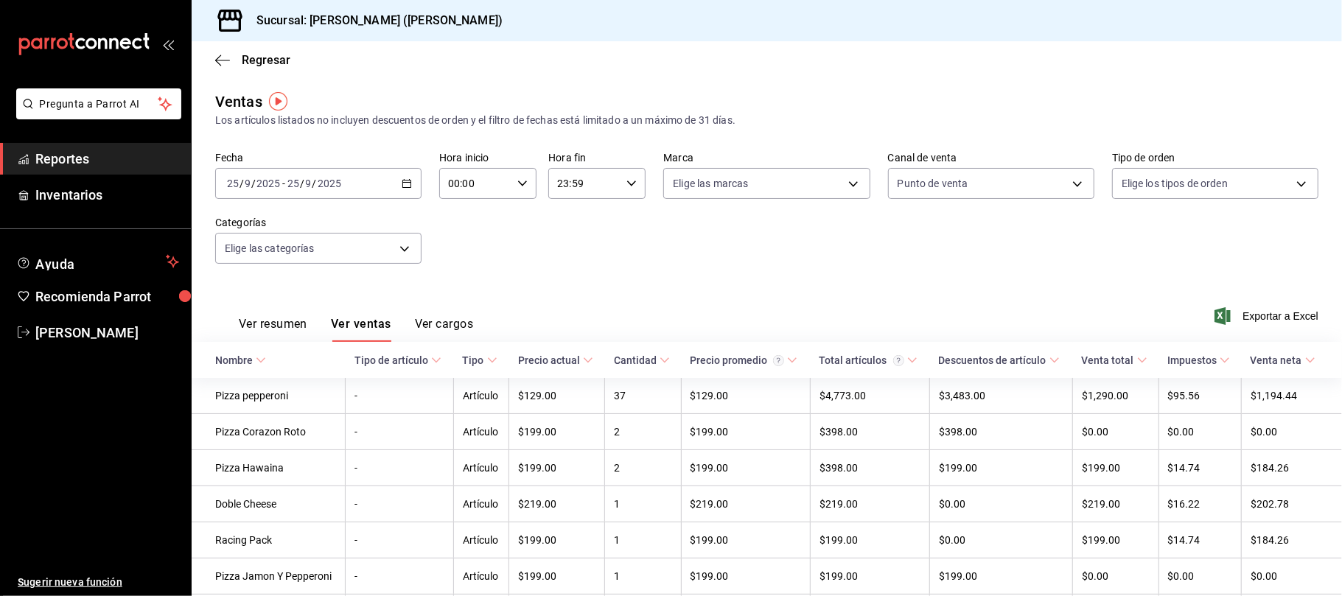
click at [272, 325] on button "Ver resumen" at bounding box center [273, 329] width 69 height 25
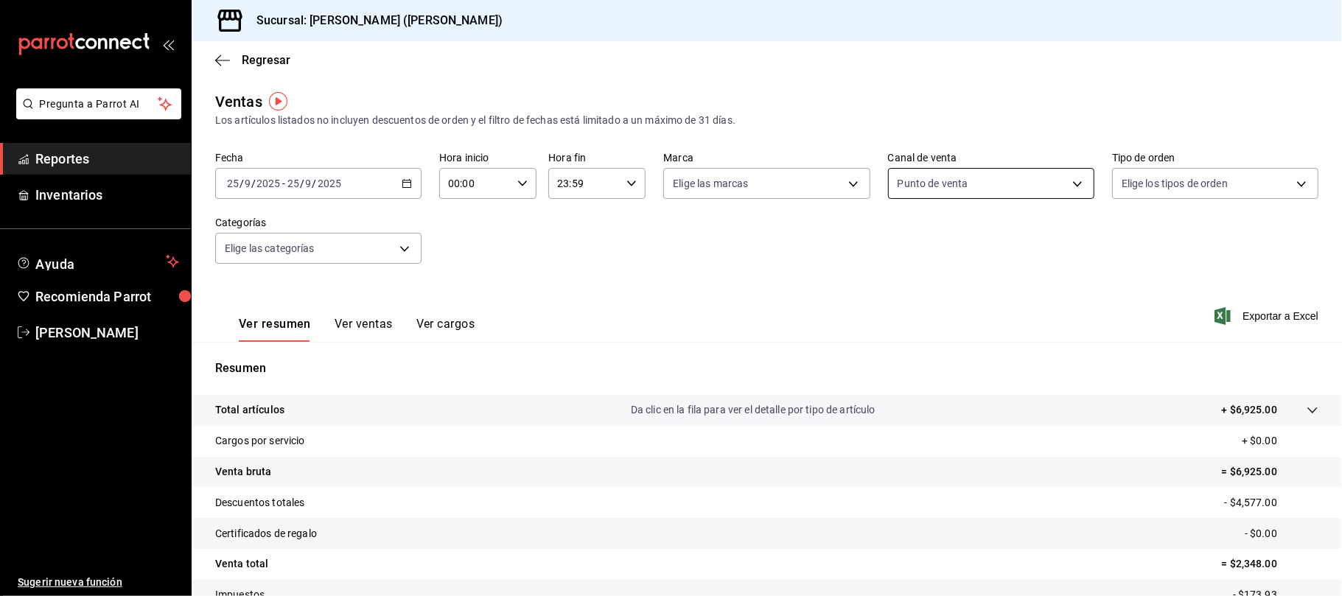
click at [980, 186] on body "Pregunta a Parrot AI Reportes Inventarios Ayuda Recomienda Parrot Catalina Eliz…" at bounding box center [671, 298] width 1342 height 596
click at [970, 228] on li "Ver todos" at bounding box center [981, 238] width 202 height 43
type input "PARROT,UBER_EATS,RAPPI,DIDI_FOOD,ONLINE"
checkbox input "true"
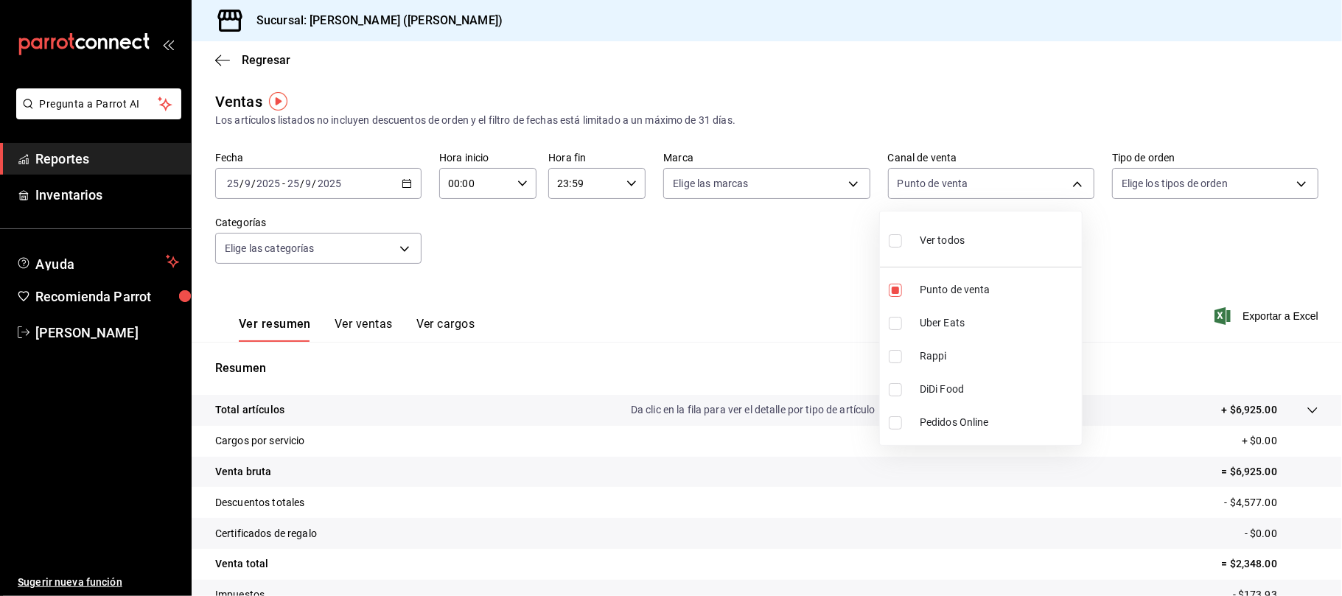
checkbox input "true"
click at [570, 278] on div at bounding box center [671, 298] width 1342 height 596
click at [956, 192] on body "Pregunta a Parrot AI Reportes Inventarios Ayuda Recomienda Parrot Catalina Eliz…" at bounding box center [671, 298] width 1342 height 596
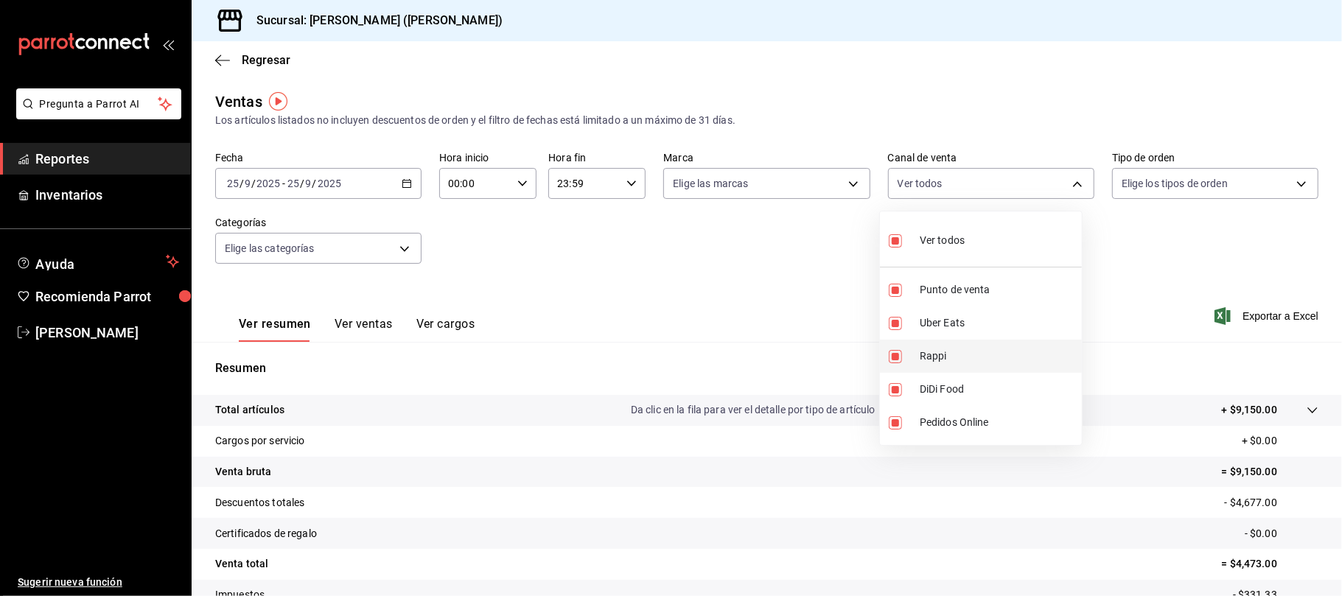
click at [956, 370] on li "Rappi" at bounding box center [981, 356] width 202 height 33
type input "PARROT,UBER_EATS,DIDI_FOOD,ONLINE"
checkbox input "false"
click at [956, 388] on span "DiDi Food" at bounding box center [997, 389] width 156 height 15
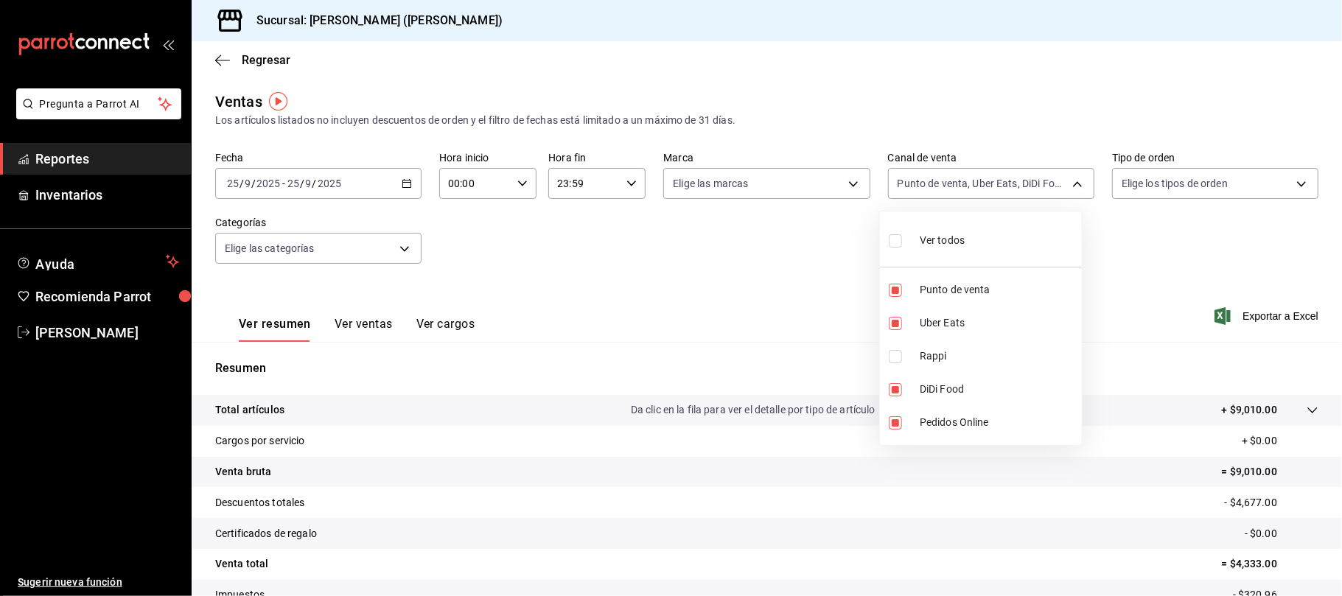
type input "PARROT,UBER_EATS,ONLINE"
checkbox input "false"
click at [955, 381] on li "DiDi Food" at bounding box center [981, 389] width 202 height 33
type input "PARROT,UBER_EATS,ONLINE,DIDI_FOOD"
checkbox input "true"
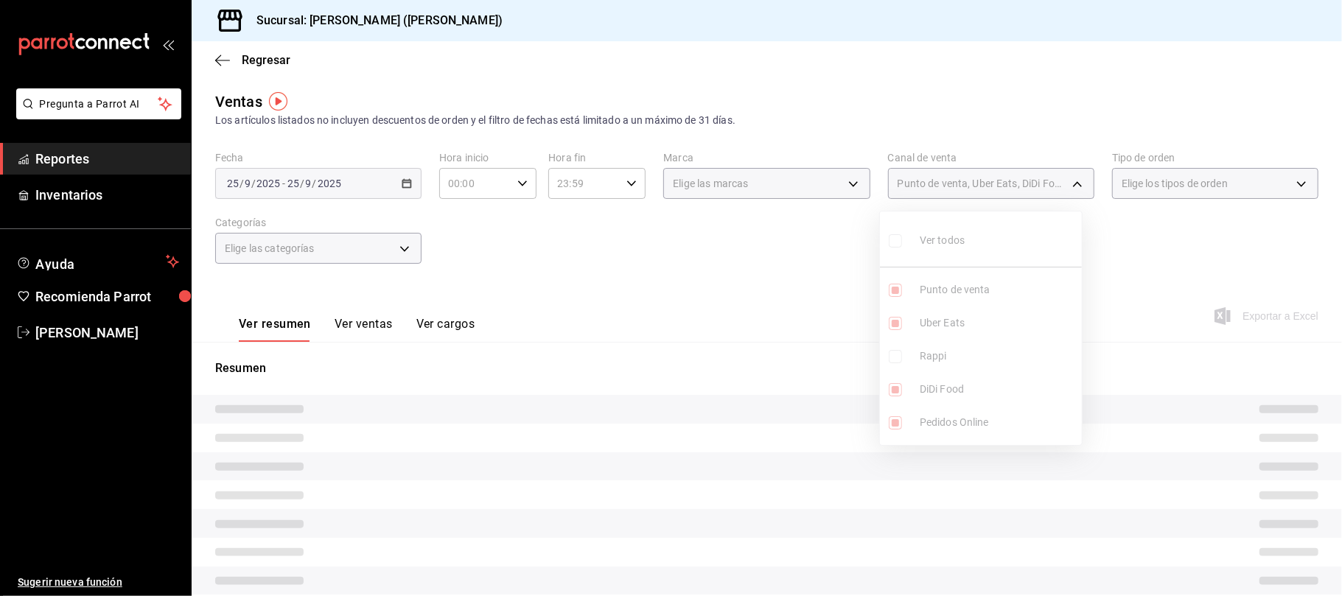
click at [953, 365] on li "Rappi" at bounding box center [981, 356] width 202 height 33
type input "PARROT,UBER_EATS,ONLINE,DIDI_FOOD,RAPPI"
checkbox input "true"
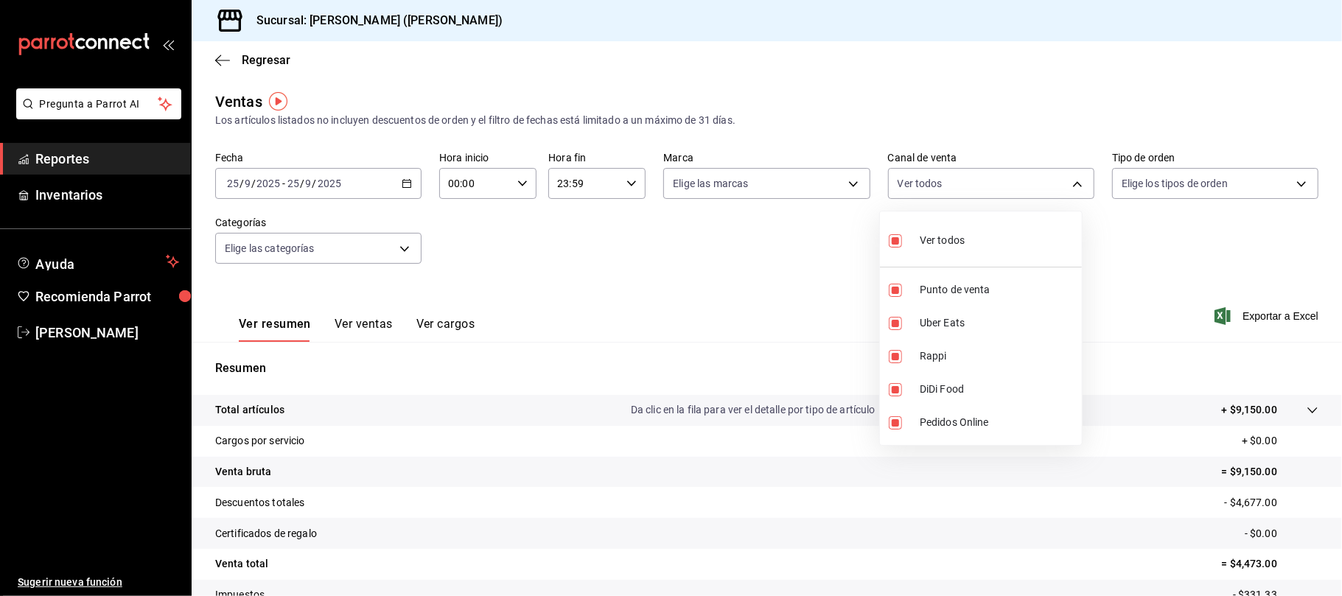
click at [278, 63] on div at bounding box center [671, 298] width 1342 height 596
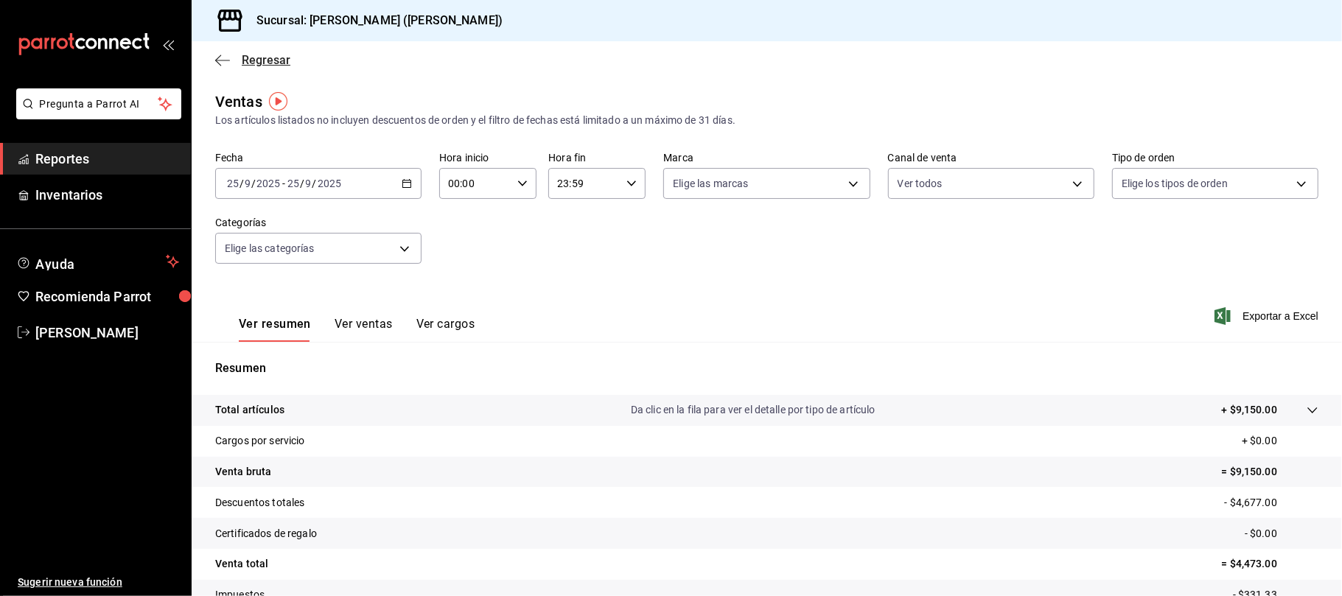
click at [254, 59] on span "Regresar" at bounding box center [266, 60] width 49 height 14
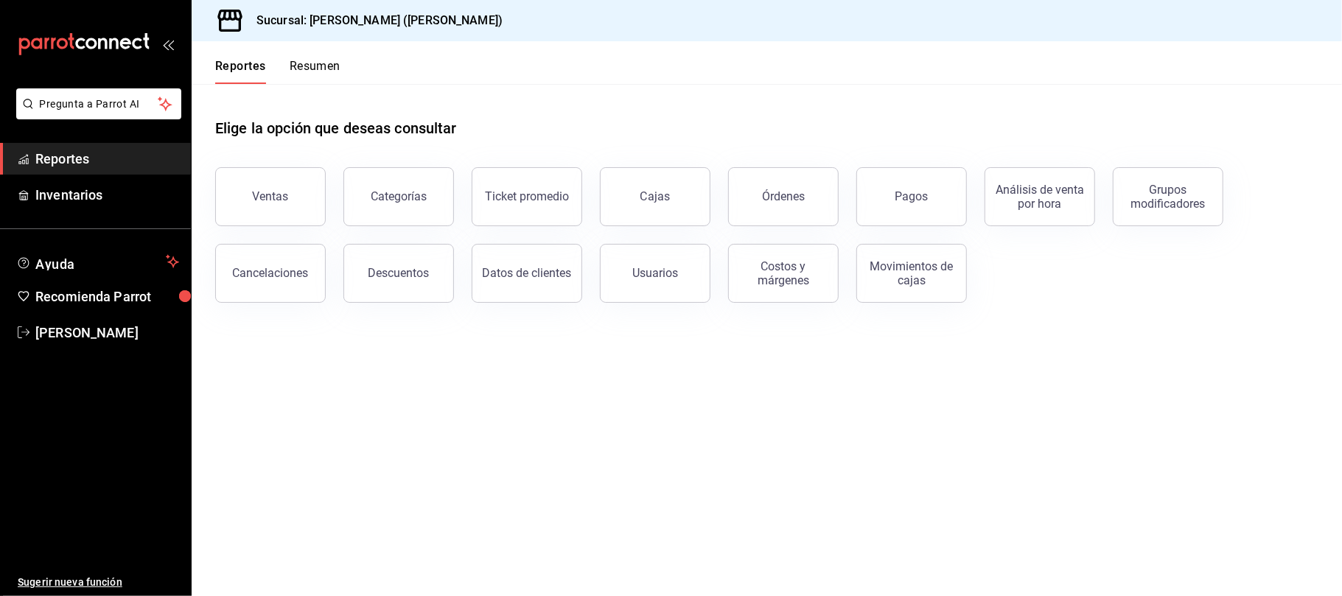
click at [292, 198] on button "Ventas" at bounding box center [270, 196] width 111 height 59
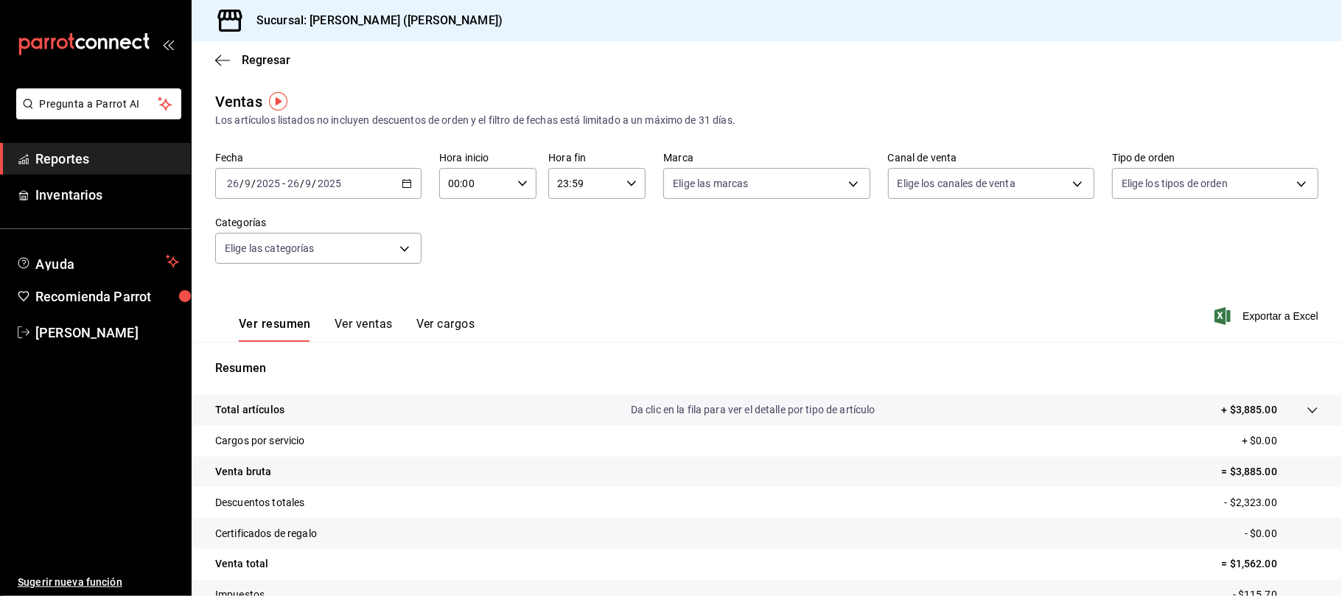
click at [382, 329] on button "Ver ventas" at bounding box center [363, 329] width 58 height 25
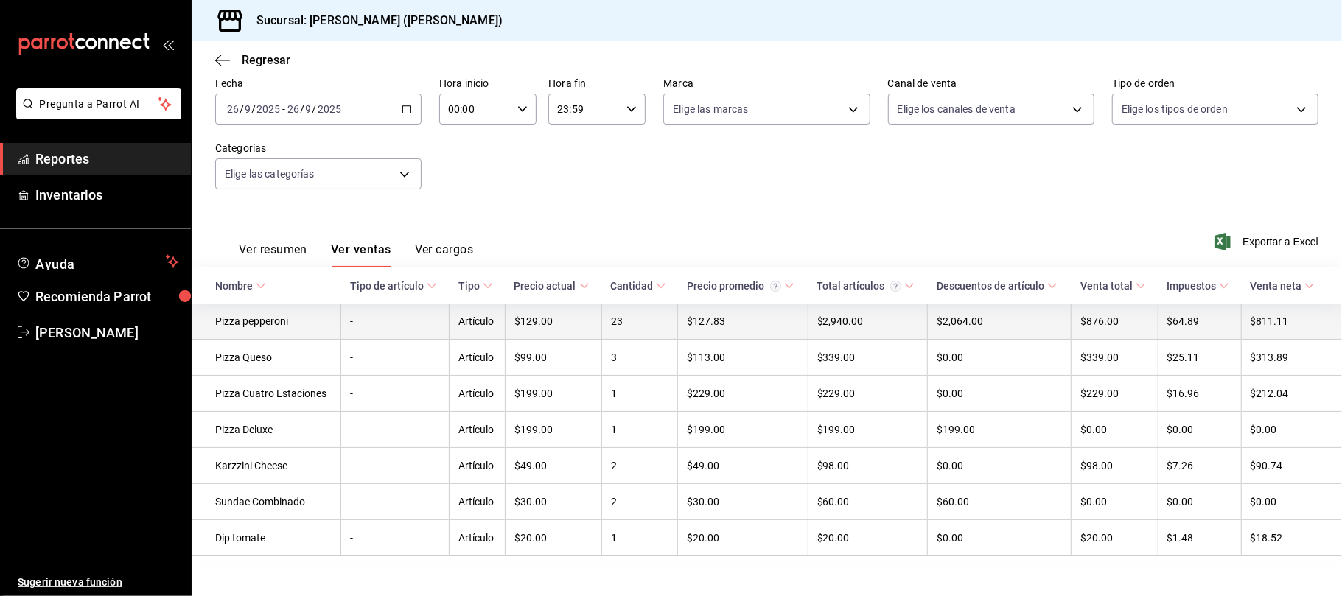
scroll to position [96, 0]
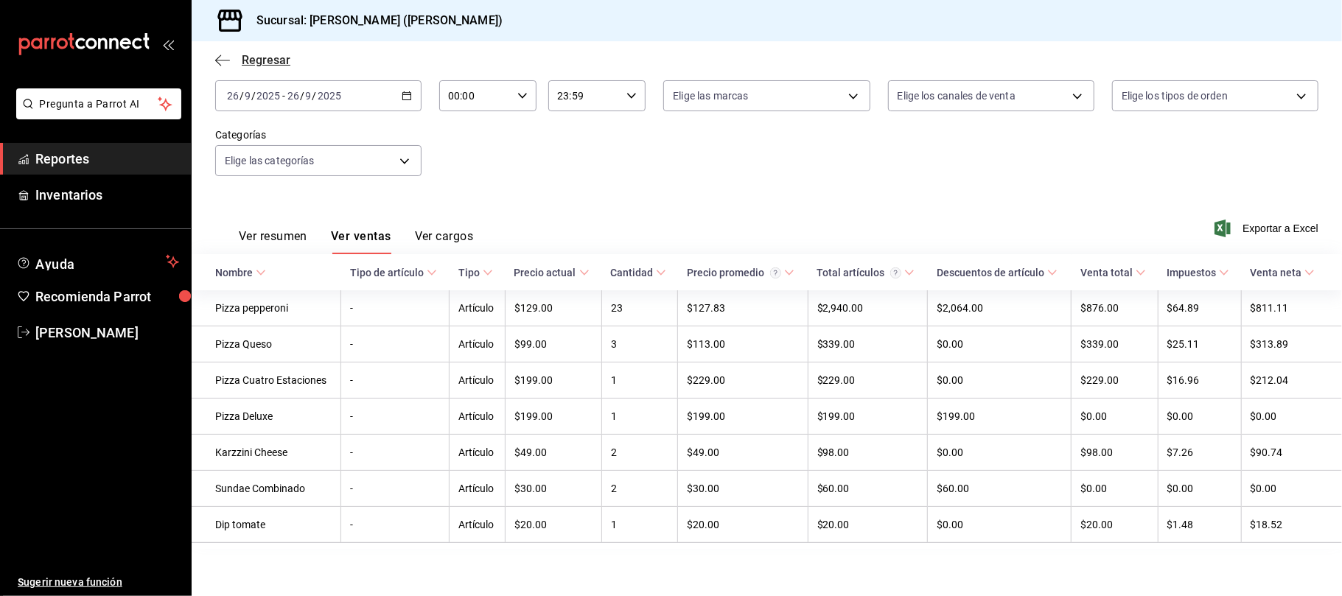
click at [233, 57] on span "Regresar" at bounding box center [252, 60] width 75 height 14
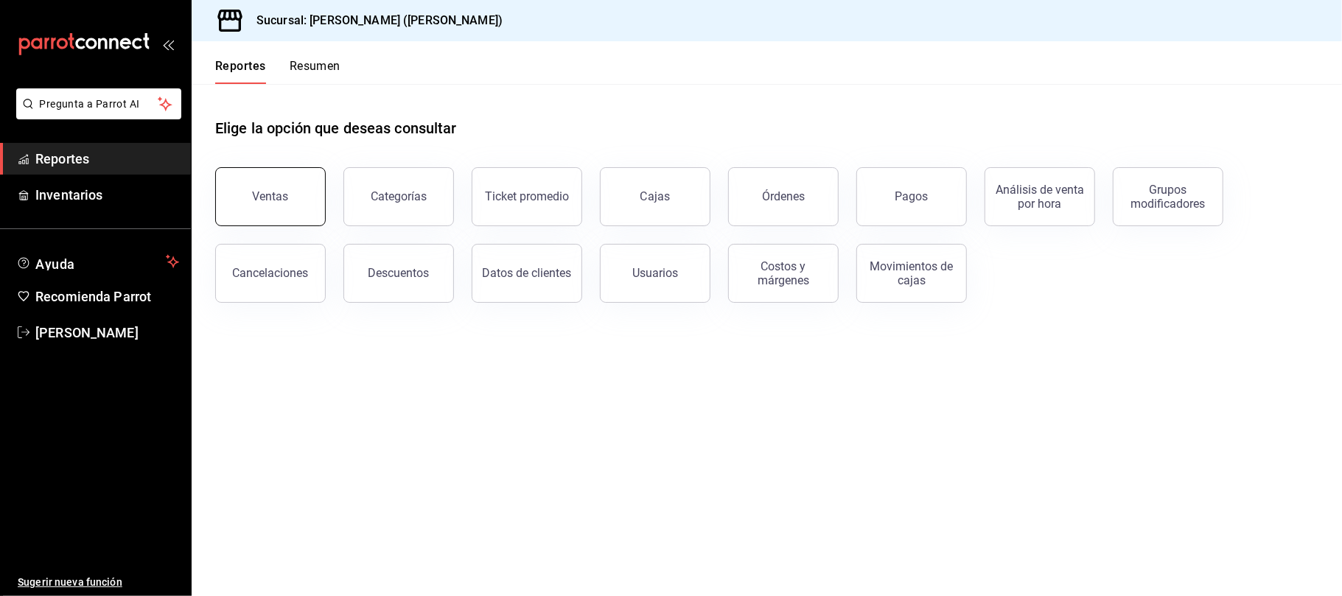
click at [267, 180] on button "Ventas" at bounding box center [270, 196] width 111 height 59
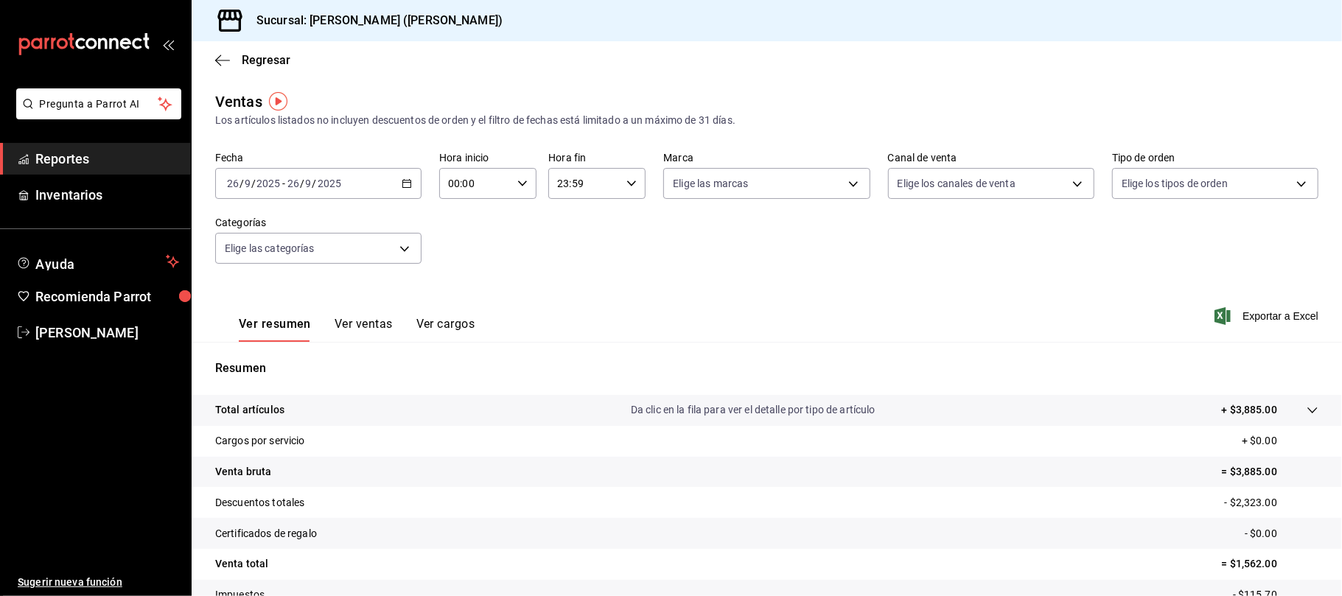
click at [378, 329] on button "Ver ventas" at bounding box center [363, 329] width 58 height 25
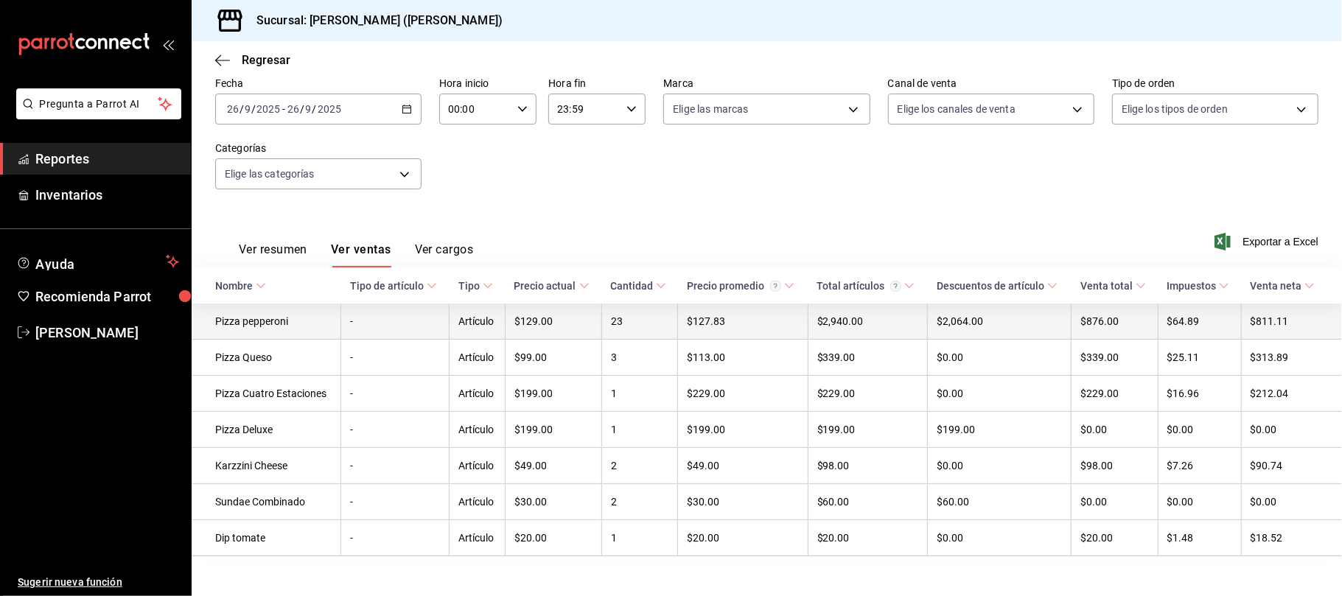
scroll to position [96, 0]
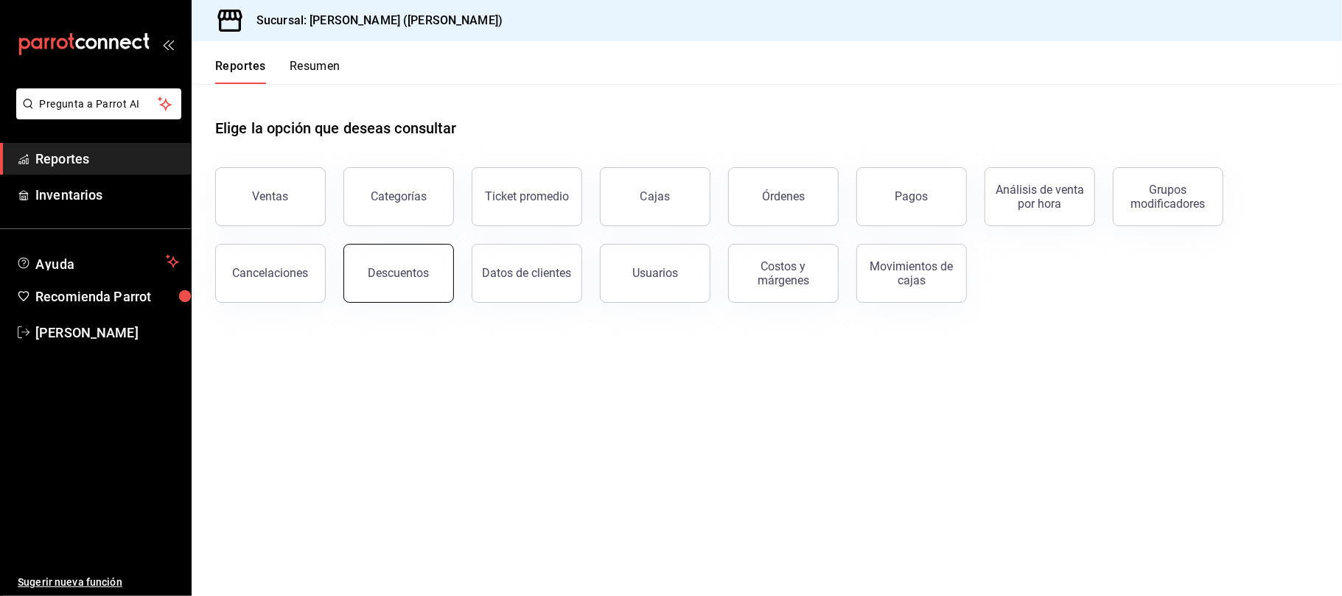
click at [422, 298] on button "Descuentos" at bounding box center [398, 273] width 111 height 59
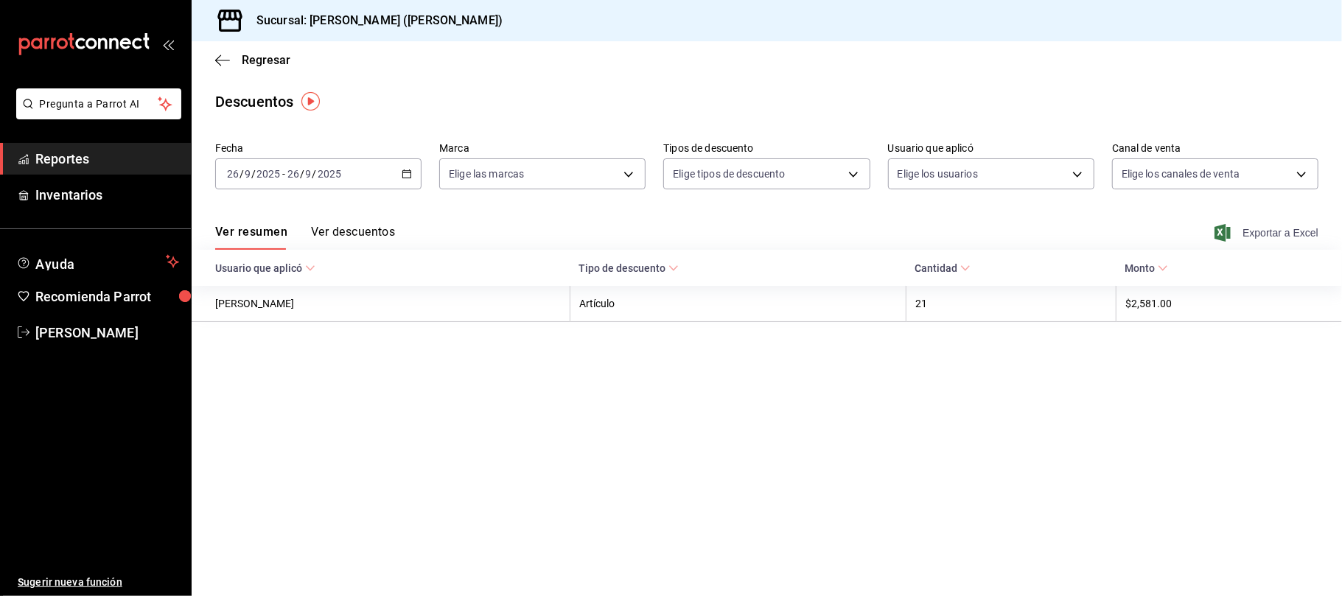
click at [1283, 233] on span "Exportar a Excel" at bounding box center [1267, 233] width 101 height 18
click at [1291, 228] on span "Exportar a Excel" at bounding box center [1267, 233] width 101 height 18
